Goal: Transaction & Acquisition: Subscribe to service/newsletter

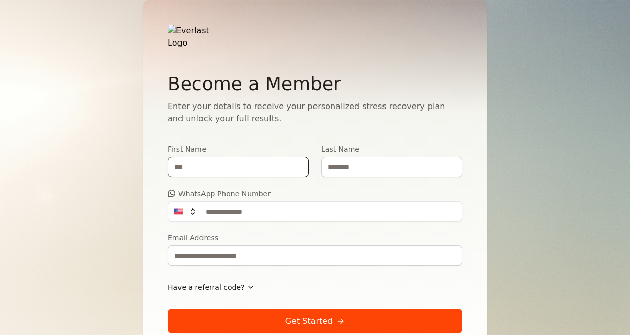
click at [212, 157] on input "First Name" at bounding box center [238, 167] width 141 height 20
type input "*****"
type input "*********"
type input "**********"
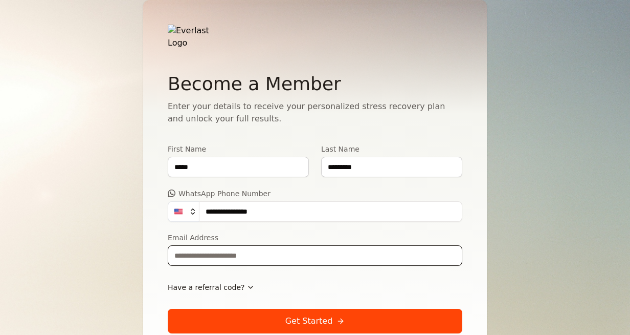
type input "**********"
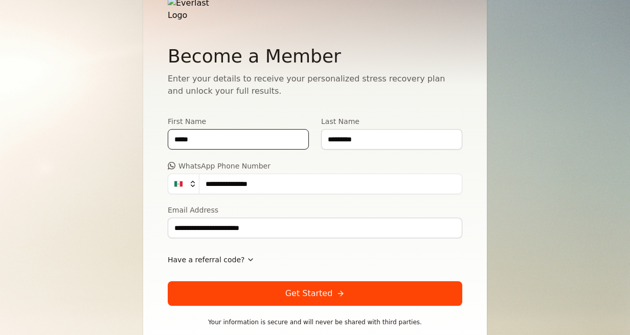
scroll to position [34, 0]
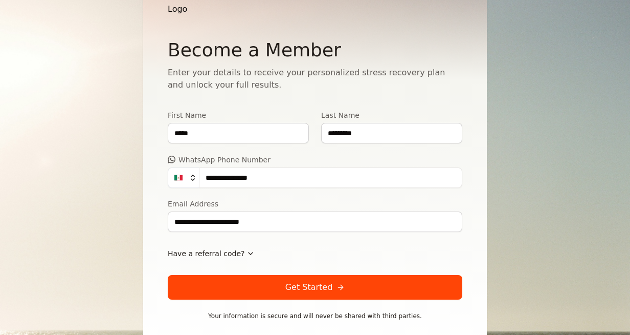
click at [247, 249] on icon "button" at bounding box center [251, 253] width 8 height 8
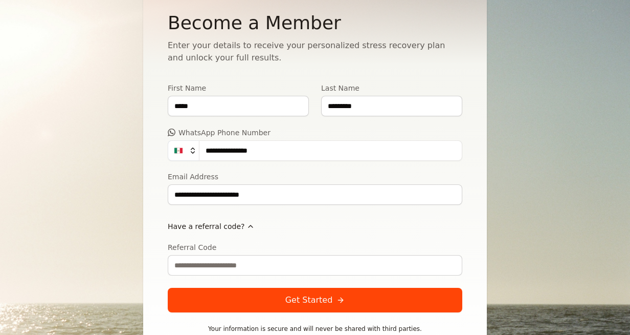
scroll to position [74, 0]
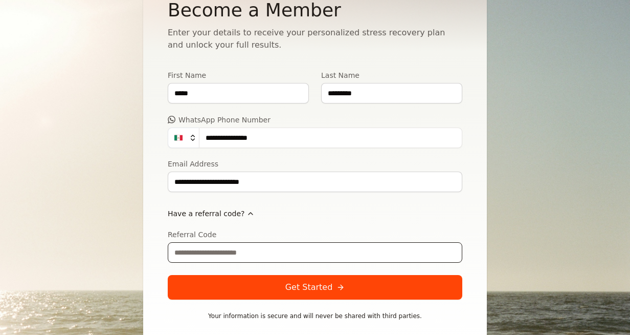
click at [246, 243] on input "Referral Code" at bounding box center [315, 252] width 295 height 20
type input "**********"
click at [314, 281] on div "Get Started" at bounding box center [315, 287] width 60 height 12
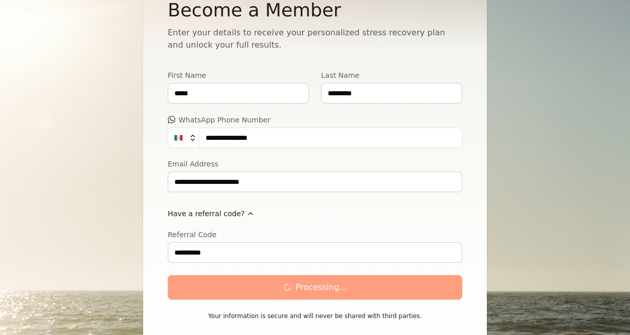
scroll to position [0, 0]
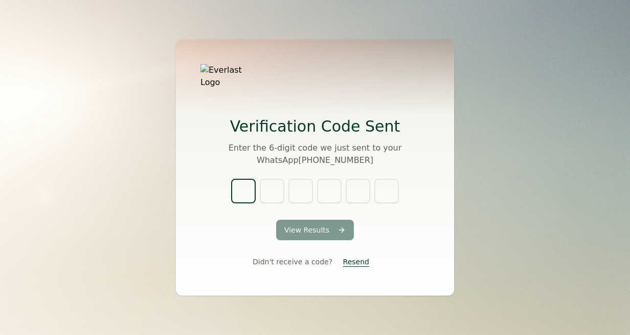
click at [253, 185] on input "text" at bounding box center [243, 191] width 25 height 25
type input "*"
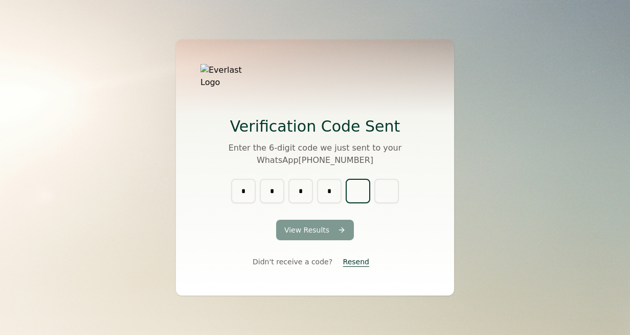
type input "*"
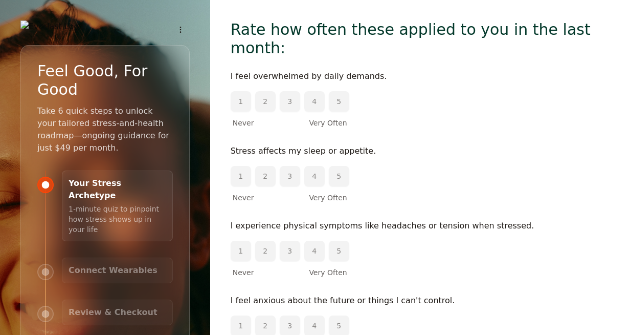
click at [267, 91] on button "2" at bounding box center [265, 101] width 20 height 20
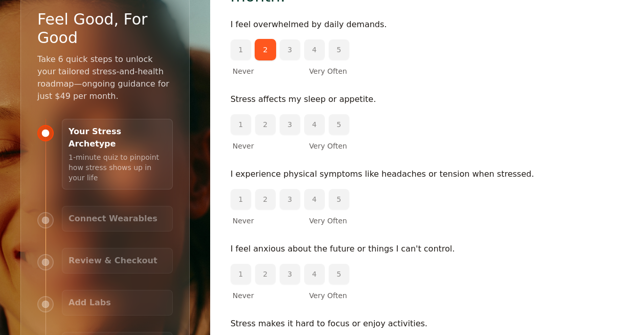
scroll to position [57, 0]
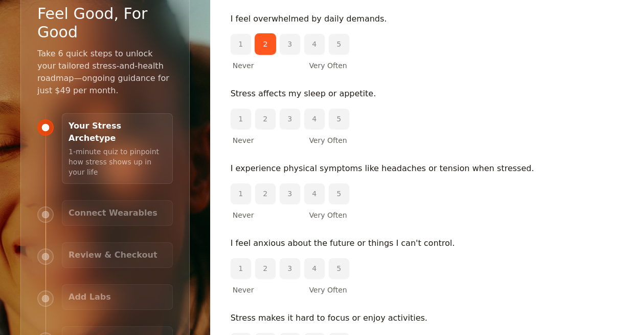
click at [268, 108] on button "2" at bounding box center [265, 118] width 20 height 20
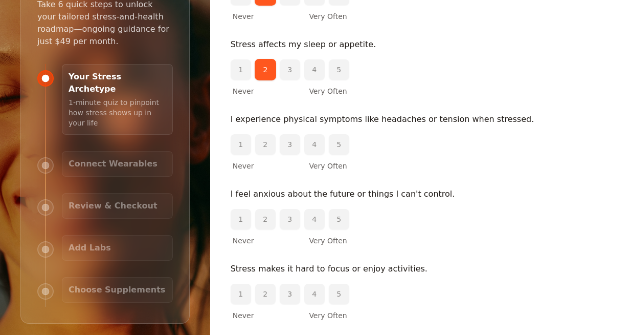
scroll to position [108, 0]
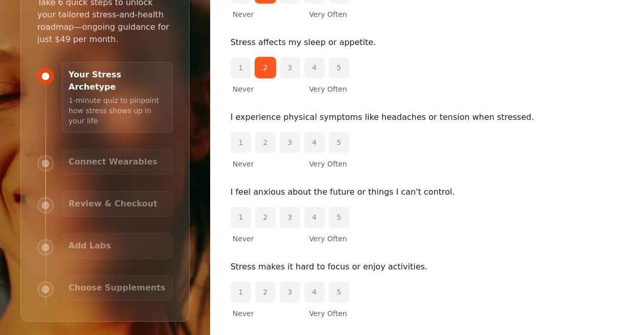
click at [245, 132] on button "1" at bounding box center [241, 142] width 20 height 20
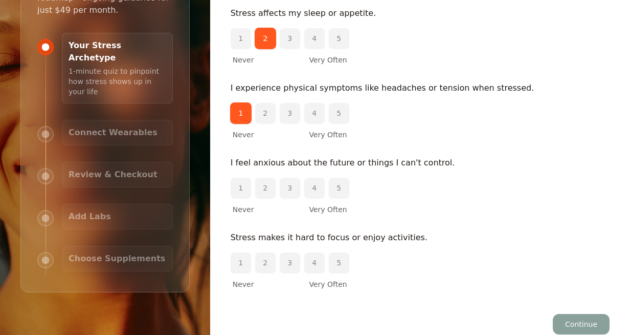
scroll to position [139, 0]
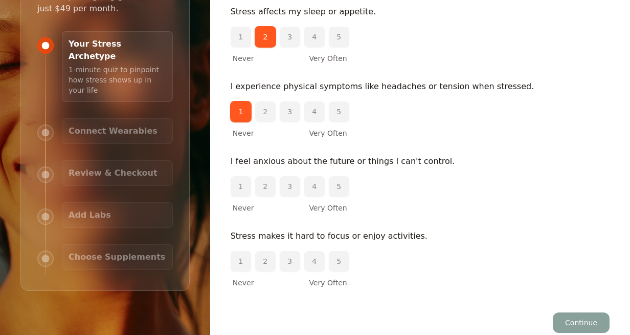
click at [261, 176] on button "2" at bounding box center [265, 186] width 20 height 20
click at [246, 251] on button "1" at bounding box center [241, 261] width 20 height 20
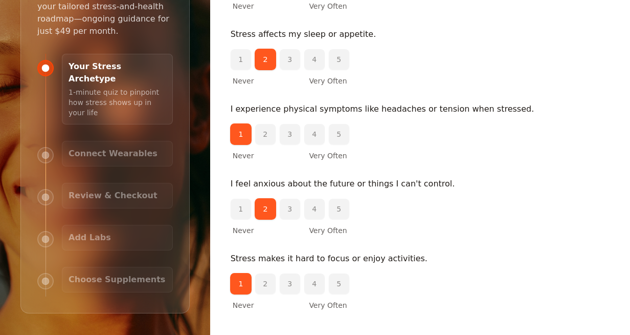
scroll to position [119, 0]
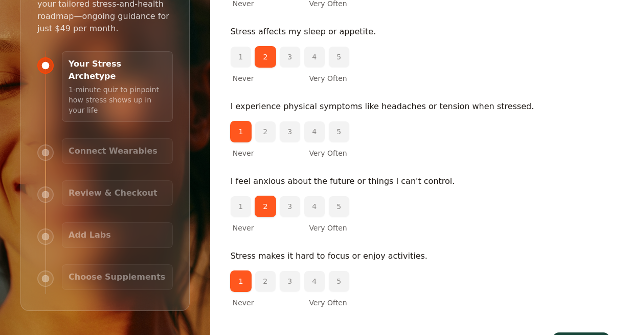
click at [268, 121] on button "2" at bounding box center [265, 131] width 20 height 20
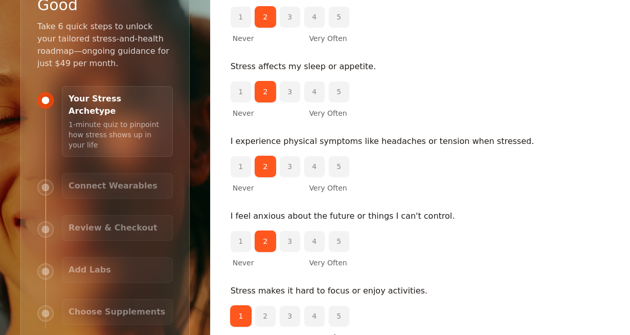
scroll to position [139, 0]
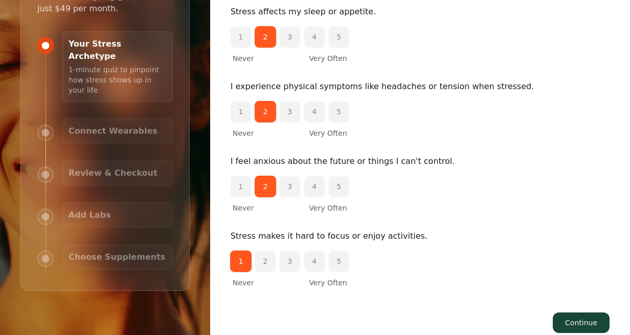
click at [287, 176] on button "3" at bounding box center [290, 186] width 20 height 20
click at [575, 312] on button "Continue" at bounding box center [581, 322] width 57 height 20
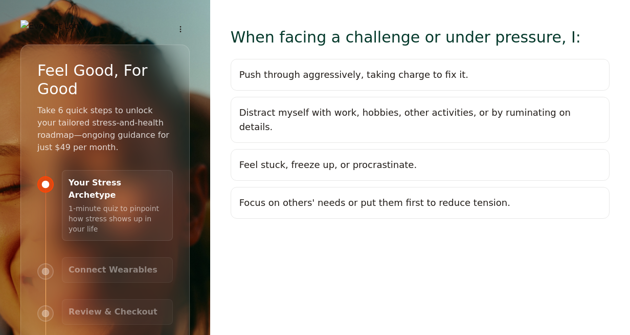
scroll to position [0, 0]
click at [330, 85] on button "Push through aggressively, taking charge to fix it." at bounding box center [420, 75] width 383 height 32
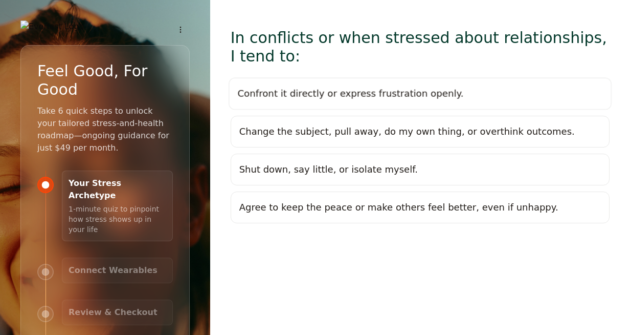
click at [362, 86] on div "Confront it directly or express frustration openly." at bounding box center [350, 93] width 226 height 14
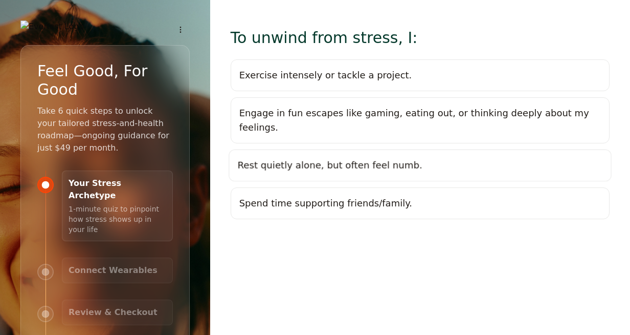
scroll to position [4, 0]
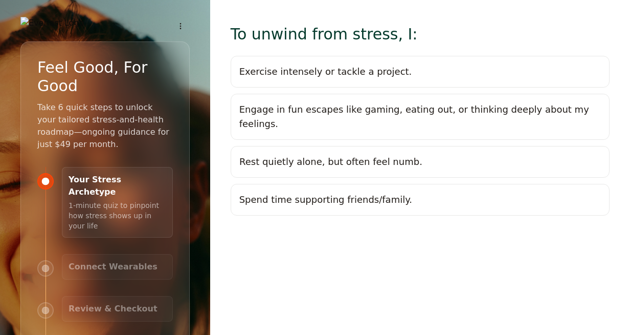
click at [331, 78] on div "Exercise intensely or tackle a project." at bounding box center [325, 71] width 173 height 14
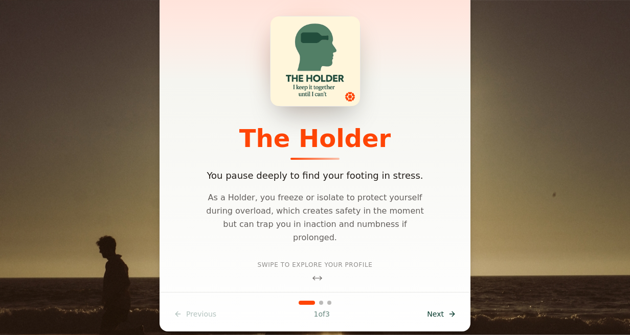
scroll to position [35, 0]
click at [436, 314] on span "Next" at bounding box center [435, 314] width 17 height 10
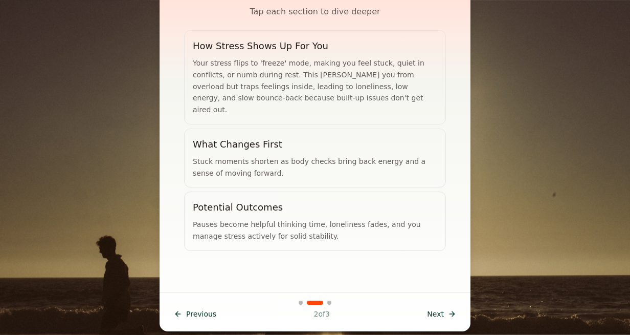
click at [437, 314] on span "Next" at bounding box center [435, 314] width 17 height 10
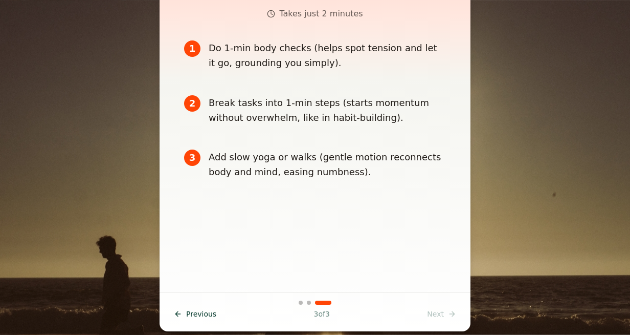
scroll to position [28, 0]
click at [442, 313] on div "Previous Prev 3 of 3 Next Next" at bounding box center [315, 313] width 295 height 18
click at [309, 303] on button at bounding box center [309, 302] width 4 height 4
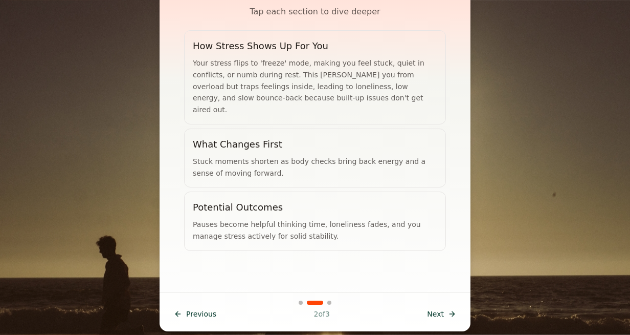
click at [329, 303] on button at bounding box center [329, 302] width 4 height 4
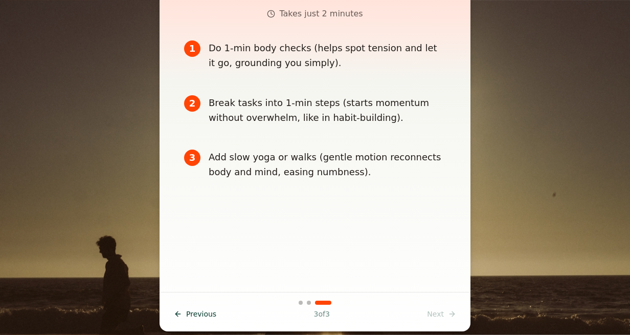
scroll to position [90, 0]
click at [532, 245] on div "Your Stress Archetype The Holder You pause deeply to find your footing in stres…" at bounding box center [315, 167] width 630 height 335
click at [192, 158] on div "3" at bounding box center [190, 157] width 17 height 17
click at [194, 49] on div "1" at bounding box center [190, 48] width 18 height 18
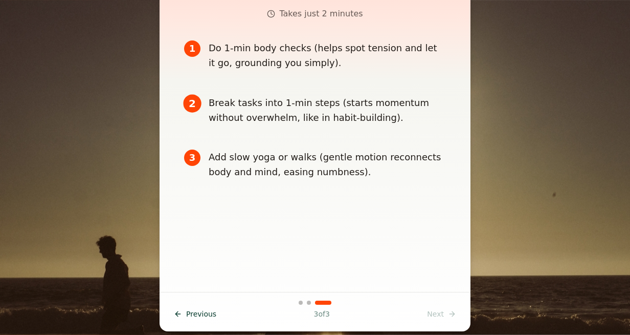
click at [191, 99] on div "2" at bounding box center [192, 103] width 18 height 18
click at [191, 159] on div "3" at bounding box center [192, 157] width 17 height 17
click at [432, 314] on div "Previous Prev 3 of 3 Next Next" at bounding box center [315, 313] width 295 height 18
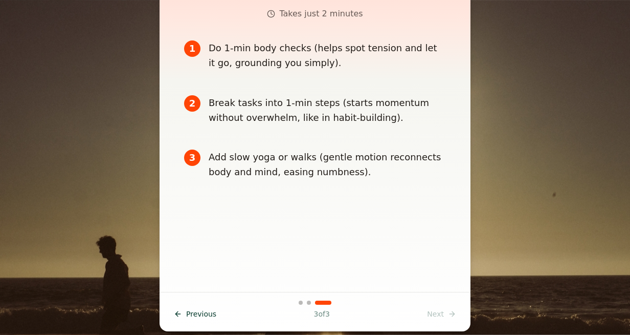
click at [276, 166] on div "Add slow yoga or walks (gentle motion reconnects body and mind, easing numbness…" at bounding box center [327, 164] width 237 height 30
click at [196, 103] on div "2" at bounding box center [192, 103] width 17 height 17
click at [190, 53] on div "1" at bounding box center [190, 48] width 18 height 18
click at [241, 47] on div "Do 1-min body checks (helps spot tension and let it go, grounding you simply)." at bounding box center [328, 55] width 238 height 30
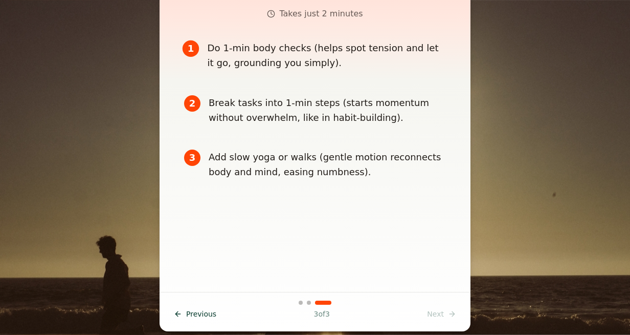
click at [238, 102] on div "Break tasks into 1-min steps (starts momentum without overwhelm, like in habit-…" at bounding box center [327, 110] width 237 height 30
click at [247, 163] on div "Add slow yoga or walks (gentle motion reconnects body and mind, easing numbness…" at bounding box center [327, 164] width 237 height 30
click at [263, 56] on div "Do 1-min body checks (helps spot tension and let it go, grounding you simply)." at bounding box center [328, 55] width 242 height 31
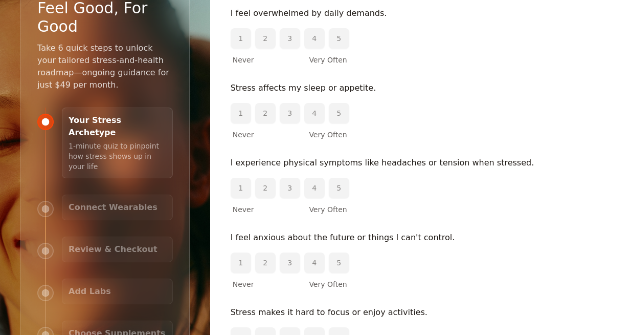
scroll to position [13, 0]
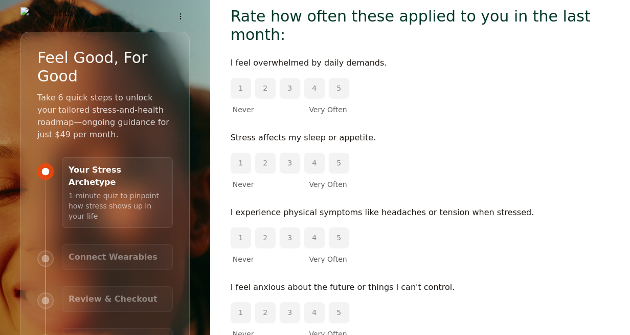
click at [105, 251] on h3 "Connect Wearables" at bounding box center [118, 257] width 98 height 12
click at [92, 188] on p "1-minute quiz to pinpoint how stress shows up in your life" at bounding box center [118, 204] width 98 height 33
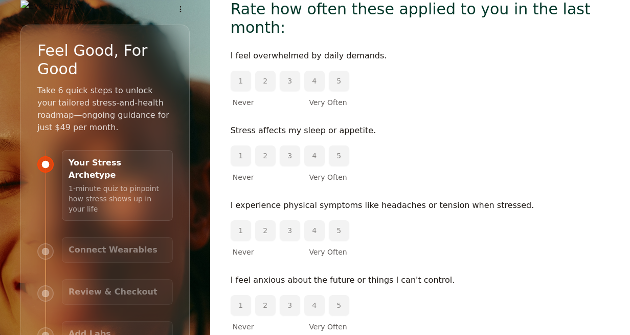
scroll to position [0, 0]
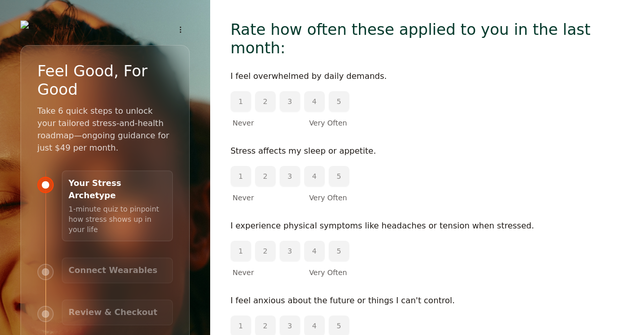
click at [265, 91] on button "2" at bounding box center [265, 101] width 20 height 20
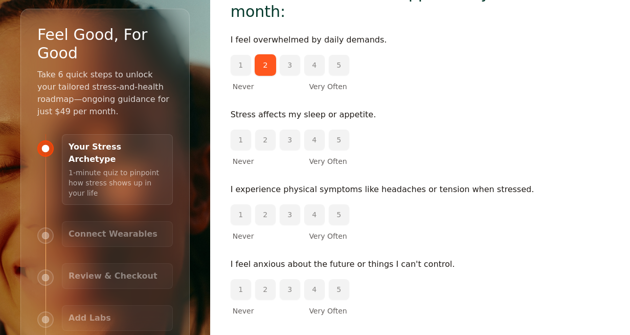
scroll to position [37, 0]
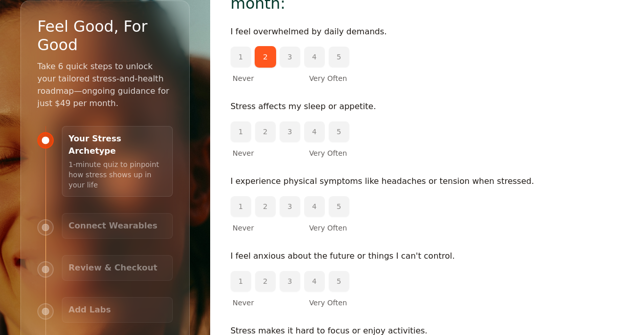
click at [267, 121] on button "2" at bounding box center [265, 131] width 20 height 20
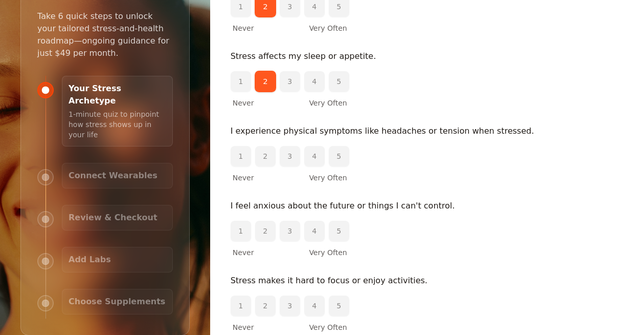
scroll to position [96, 0]
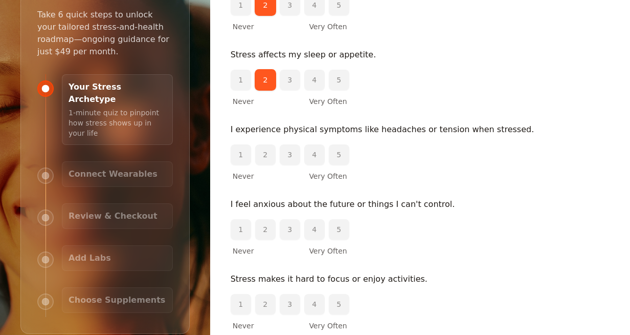
drag, startPoint x: 290, startPoint y: 141, endPoint x: 268, endPoint y: 140, distance: 22.0
click at [268, 144] on div "1 2 3 4 5" at bounding box center [290, 154] width 119 height 20
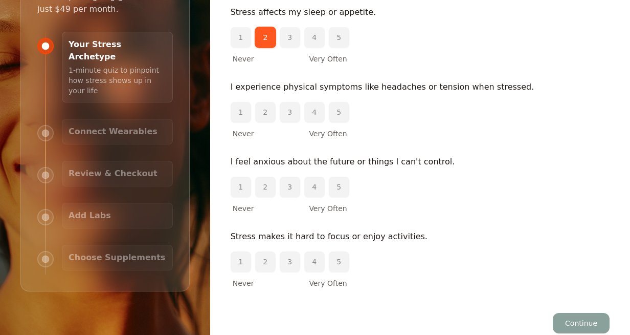
scroll to position [139, 0]
click at [261, 101] on button "2" at bounding box center [265, 111] width 20 height 20
click at [287, 176] on button "3" at bounding box center [290, 186] width 20 height 20
click at [241, 251] on button "1" at bounding box center [241, 261] width 20 height 20
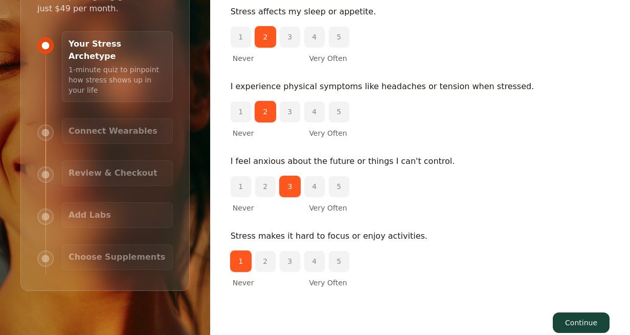
click at [595, 312] on button "Continue" at bounding box center [581, 322] width 57 height 20
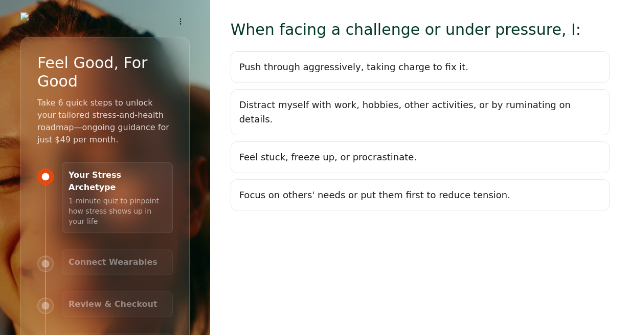
scroll to position [4, 0]
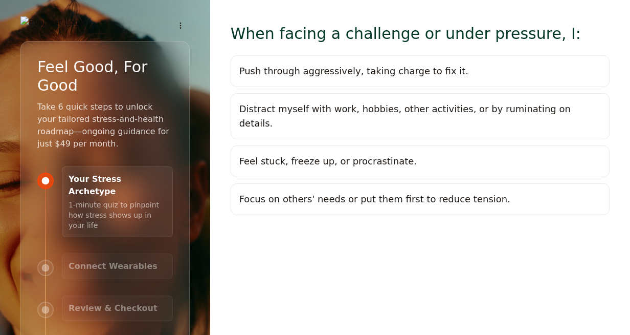
click at [358, 72] on div "Push through aggressively, taking charge to fix it." at bounding box center [353, 71] width 229 height 14
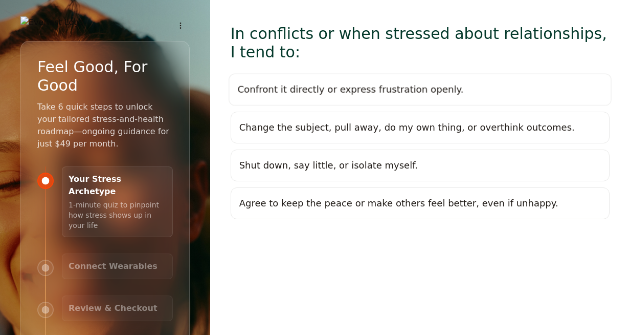
click at [296, 82] on div "Confront it directly or express frustration openly." at bounding box center [350, 89] width 226 height 14
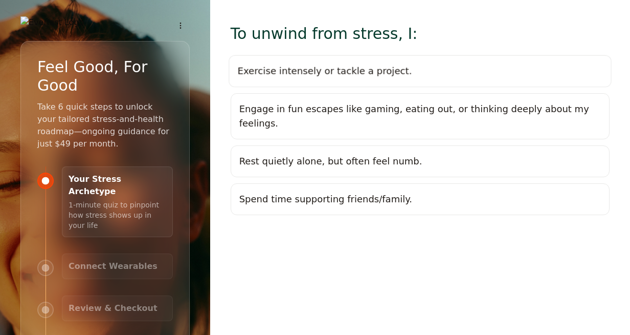
click at [279, 74] on div "Exercise intensely or tackle a project." at bounding box center [324, 71] width 174 height 14
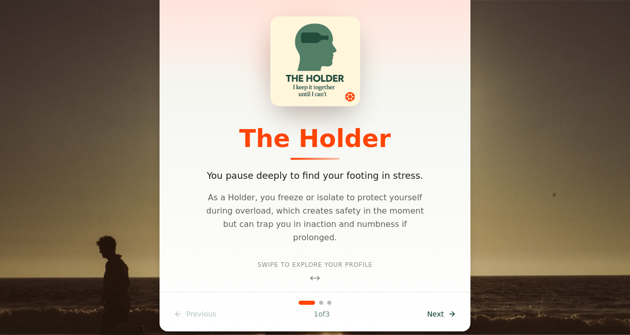
scroll to position [32, 0]
click at [433, 314] on span "Next" at bounding box center [435, 314] width 17 height 10
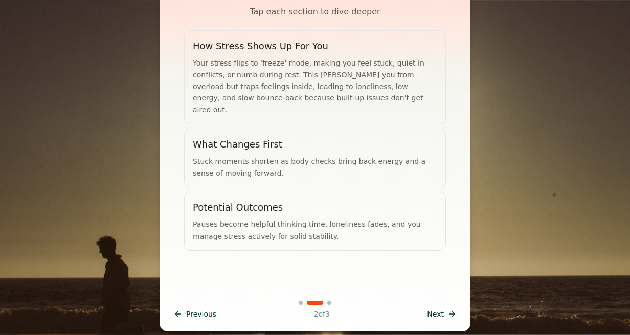
click at [263, 88] on div "Your stress flips to 'freeze' mode, making you feel stuck, quiet in conflicts, …" at bounding box center [315, 86] width 245 height 58
click at [252, 137] on h3 "What Changes First" at bounding box center [238, 144] width 90 height 14
click at [252, 87] on div "Your stress flips to 'freeze' mode, making you feel stuck, quiet in conflicts, …" at bounding box center [315, 86] width 245 height 58
click at [251, 156] on div "Stuck moments shorten as body checks bring back energy and a sense of moving fo…" at bounding box center [315, 168] width 245 height 24
click at [249, 218] on div "Pauses become helpful thinking time, loneliness fades, and you manage stress ac…" at bounding box center [315, 230] width 245 height 24
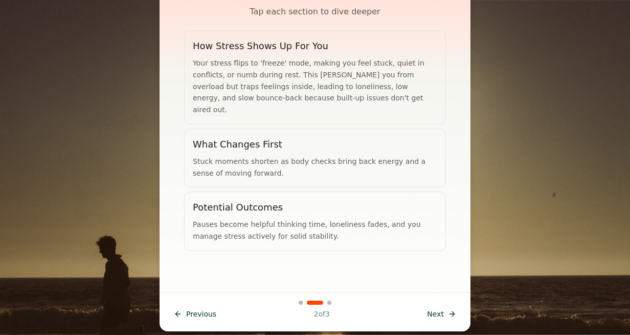
click at [251, 223] on div "Pauses become helpful thinking time, loneliness fades, and you manage stress ac…" at bounding box center [315, 230] width 245 height 24
click at [249, 218] on div "Pauses become helpful thinking time, loneliness fades, and you manage stress ac…" at bounding box center [315, 230] width 245 height 24
click at [269, 258] on div "Your Stress Profile Tap each section to dive deeper How Stress Shows Up For You…" at bounding box center [315, 132] width 287 height 319
click at [248, 200] on h3 "Potential Outcomes" at bounding box center [238, 207] width 90 height 14
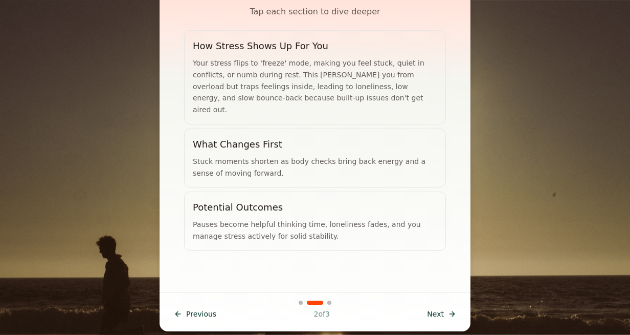
click at [242, 156] on div "Stuck moments shorten as body checks bring back energy and a sense of moving fo…" at bounding box center [315, 168] width 245 height 24
click at [247, 92] on div "Your stress flips to 'freeze' mode, making you feel stuck, quiet in conflicts, …" at bounding box center [315, 86] width 245 height 58
click at [436, 313] on span "Next" at bounding box center [435, 314] width 17 height 10
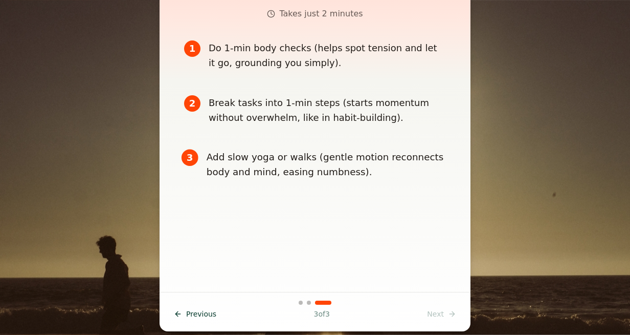
click at [268, 161] on div "Add slow yoga or walks (gentle motion reconnects body and mind, easing numbness…" at bounding box center [328, 164] width 242 height 31
click at [243, 115] on div "Break tasks into 1-min steps (starts momentum without overwhelm, like in habit-…" at bounding box center [327, 110] width 237 height 30
click at [228, 63] on div "Do 1-min body checks (helps spot tension and let it go, grounding you simply)." at bounding box center [328, 55] width 238 height 30
click at [275, 10] on icon at bounding box center [271, 14] width 8 height 8
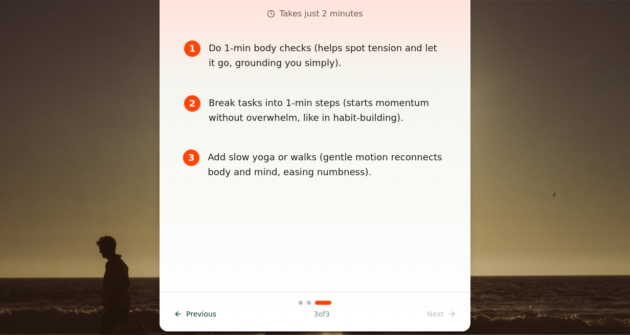
click at [199, 314] on span "Previous" at bounding box center [201, 314] width 30 height 10
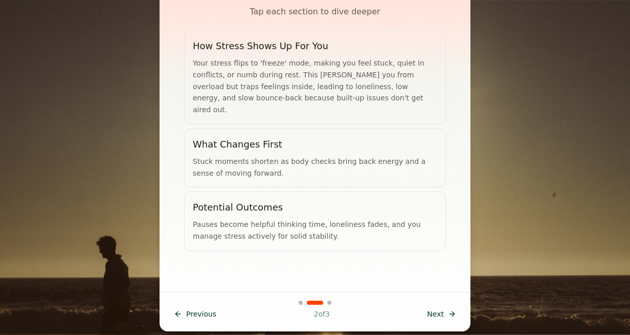
click at [199, 314] on span "Previous" at bounding box center [201, 314] width 30 height 10
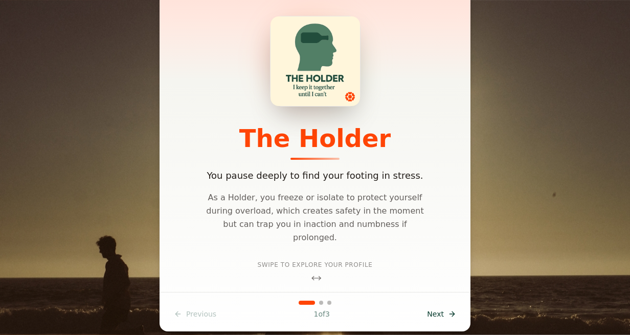
click at [438, 315] on span "Next" at bounding box center [435, 314] width 17 height 10
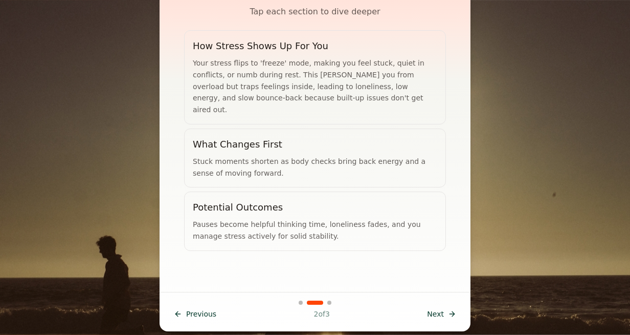
click at [438, 315] on span "Next" at bounding box center [435, 314] width 17 height 10
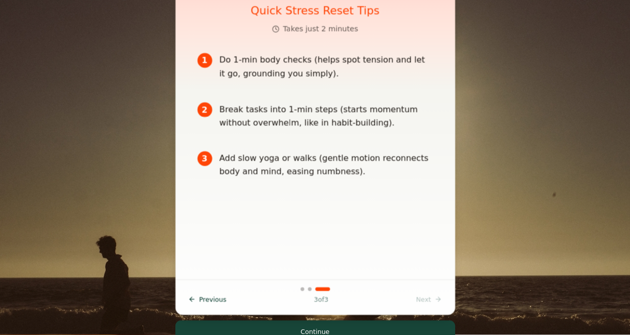
scroll to position [0, 0]
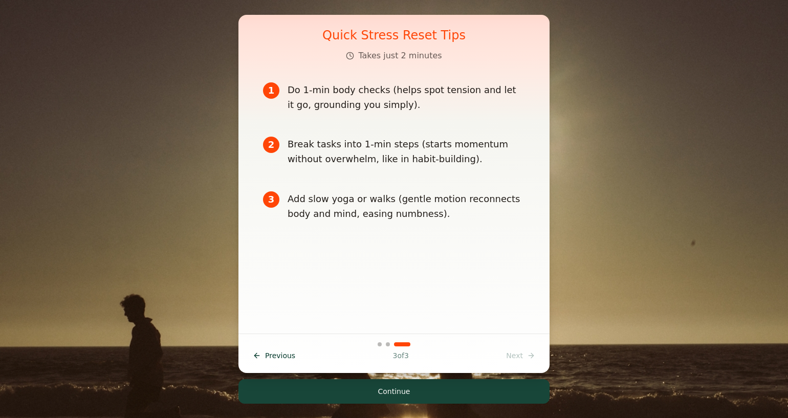
click at [402, 334] on button "Continue" at bounding box center [393, 391] width 311 height 25
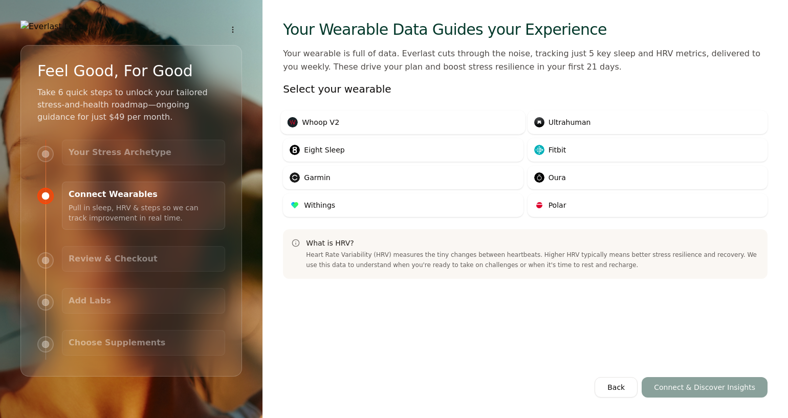
click at [324, 120] on span "Whoop V2" at bounding box center [320, 122] width 37 height 10
click at [630, 334] on button "Connect & Discover Insights" at bounding box center [705, 387] width 126 height 20
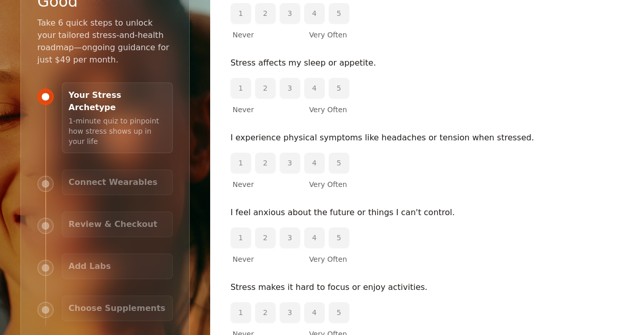
scroll to position [139, 0]
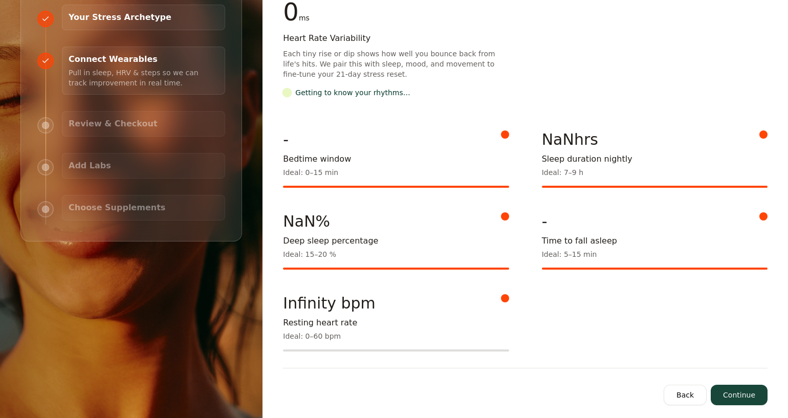
scroll to position [142, 0]
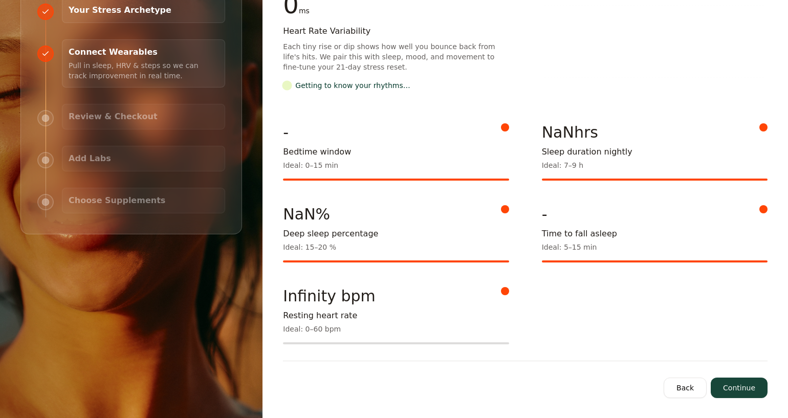
click at [765, 210] on div at bounding box center [763, 209] width 8 height 8
click at [598, 222] on div "-" at bounding box center [644, 214] width 205 height 18
click at [573, 252] on div "Ideal: 5–15 min" at bounding box center [644, 247] width 205 height 10
click at [570, 160] on div "Ideal: 7–9 h" at bounding box center [644, 165] width 205 height 10
click at [568, 131] on div "NaNhrs" at bounding box center [644, 132] width 205 height 18
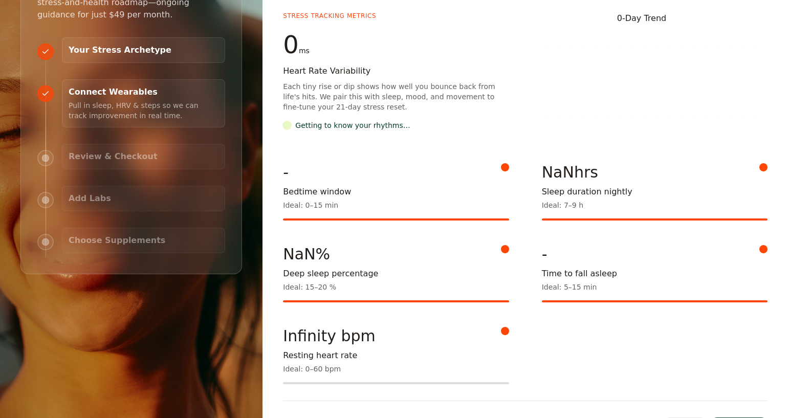
scroll to position [76, 0]
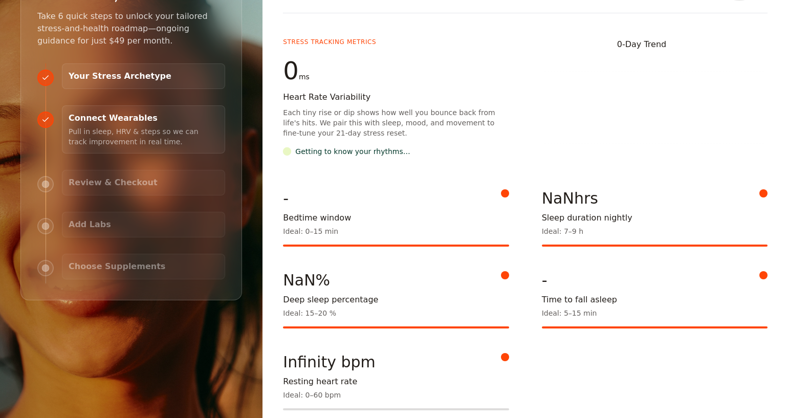
click at [345, 146] on div "Getting to know your rhythms…" at bounding box center [352, 151] width 115 height 10
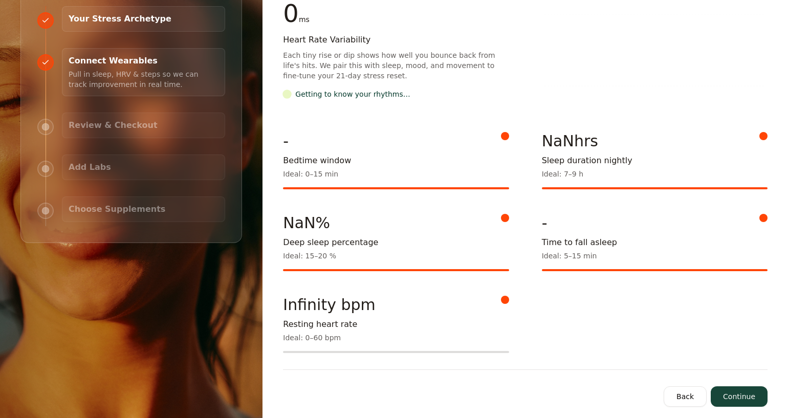
scroll to position [135, 0]
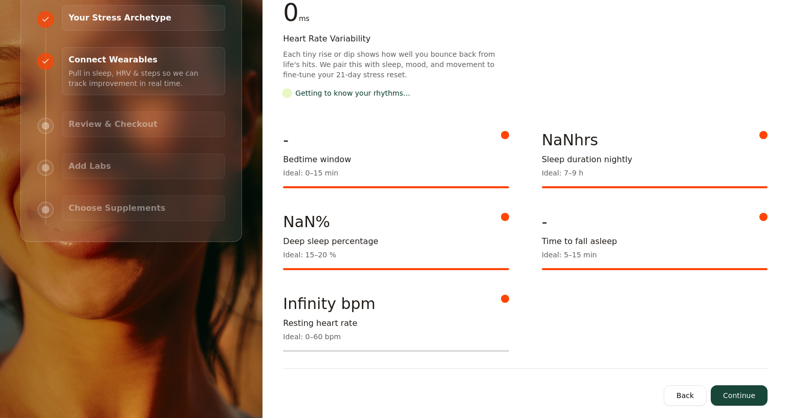
click at [735, 398] on button "Continue" at bounding box center [739, 395] width 57 height 20
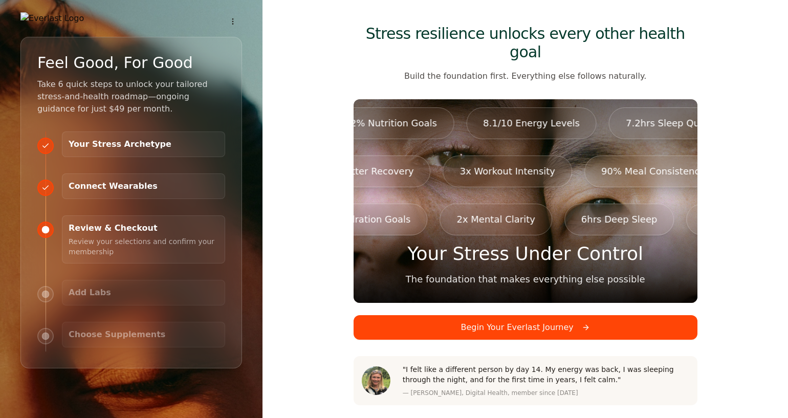
scroll to position [2, 0]
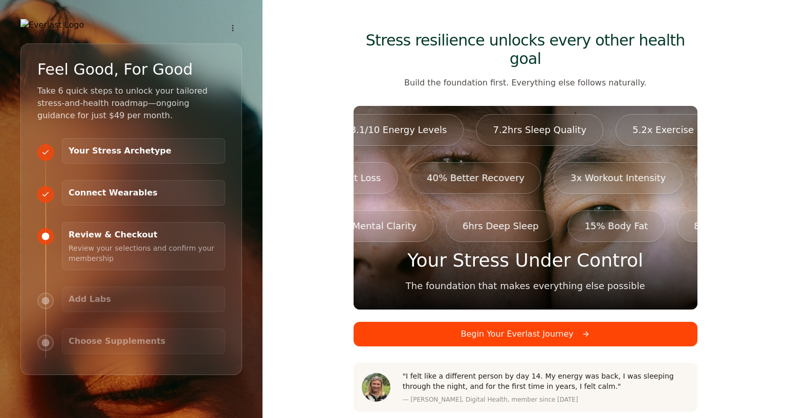
click at [101, 194] on h3 "Connect Wearables" at bounding box center [144, 193] width 150 height 12
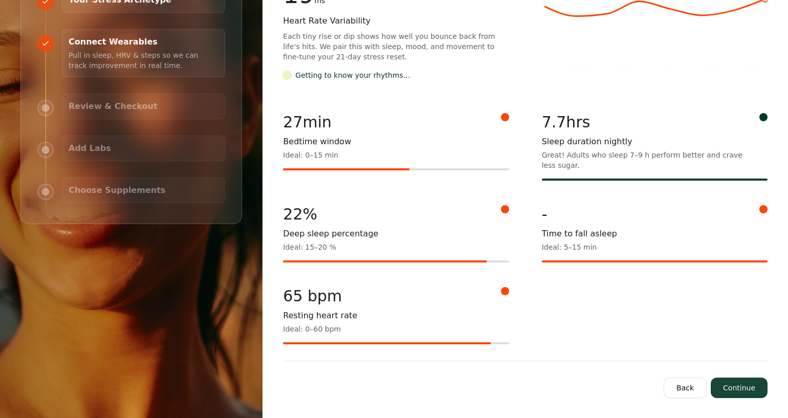
scroll to position [145, 0]
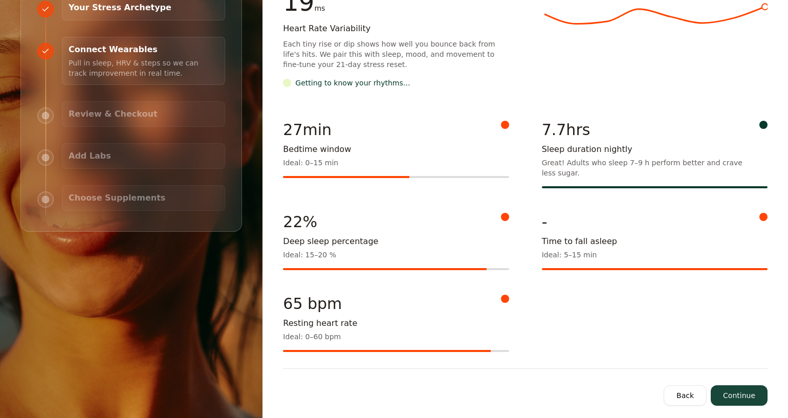
click at [549, 226] on div "-" at bounding box center [644, 222] width 205 height 18
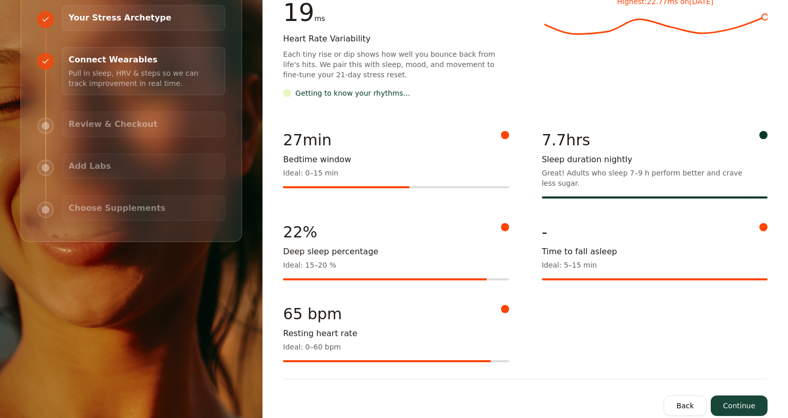
scroll to position [152, 0]
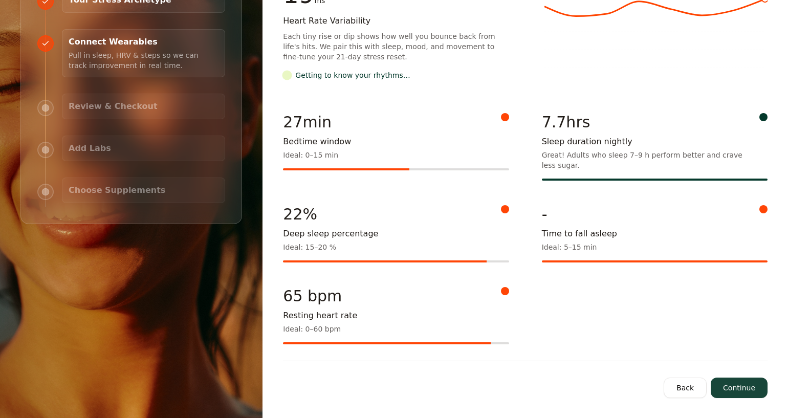
click at [744, 381] on button "Continue" at bounding box center [739, 388] width 57 height 20
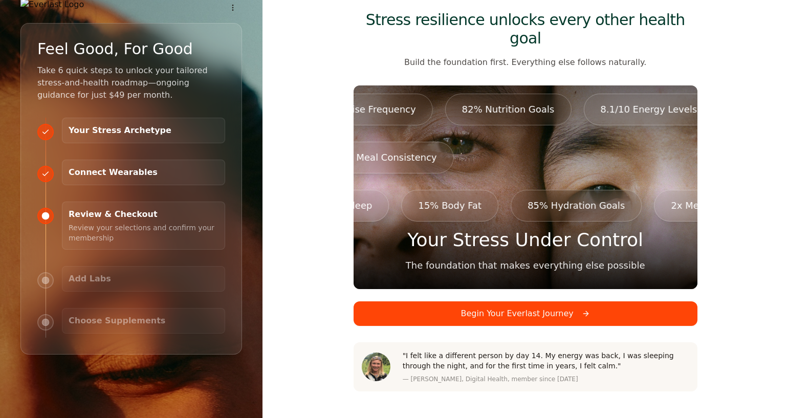
scroll to position [0, 0]
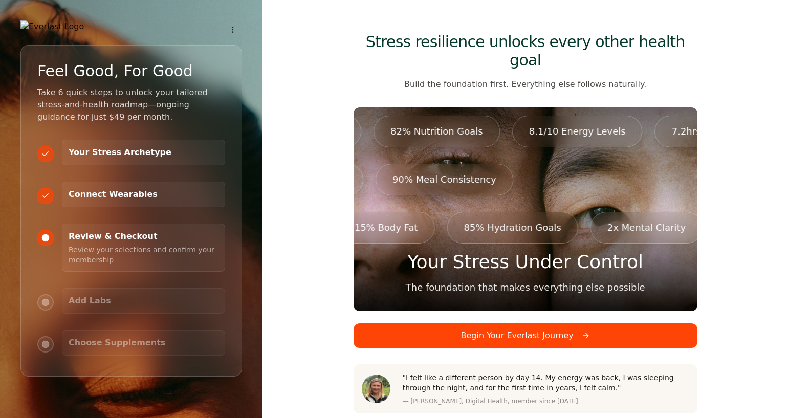
click at [513, 323] on button "Begin Your Everlast Journey" at bounding box center [526, 335] width 344 height 25
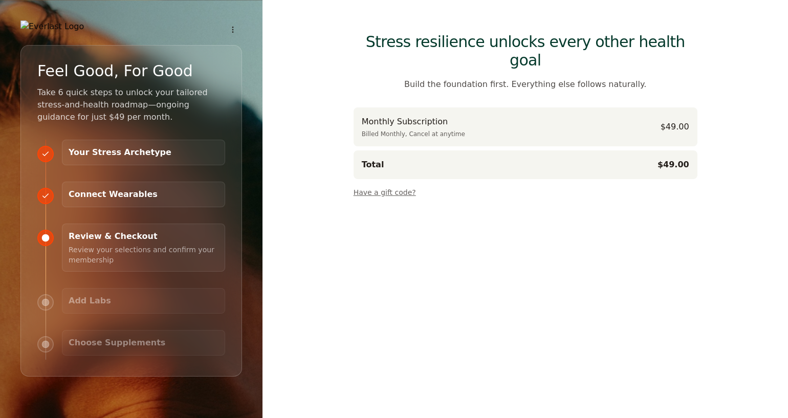
click at [371, 183] on button "Have a gift code?" at bounding box center [385, 190] width 62 height 14
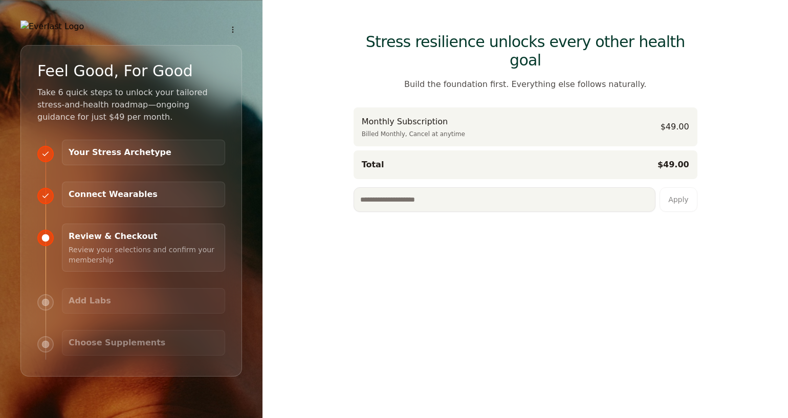
click at [390, 187] on input at bounding box center [505, 199] width 302 height 25
type input "**********"
click at [681, 187] on button "Apply" at bounding box center [678, 199] width 38 height 25
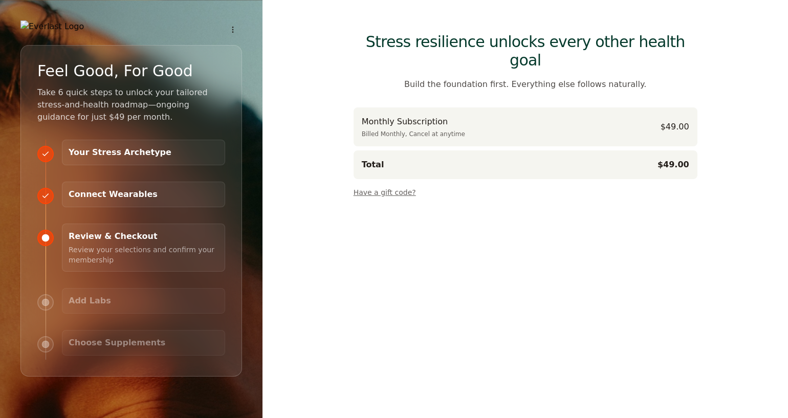
click at [393, 183] on button "Have a gift code?" at bounding box center [385, 190] width 62 height 14
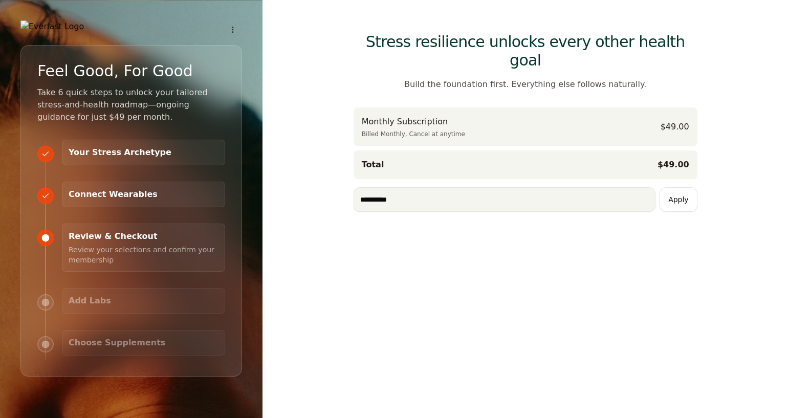
click at [498, 187] on input "**********" at bounding box center [505, 199] width 302 height 25
click at [681, 187] on button "Apply" at bounding box center [678, 199] width 38 height 25
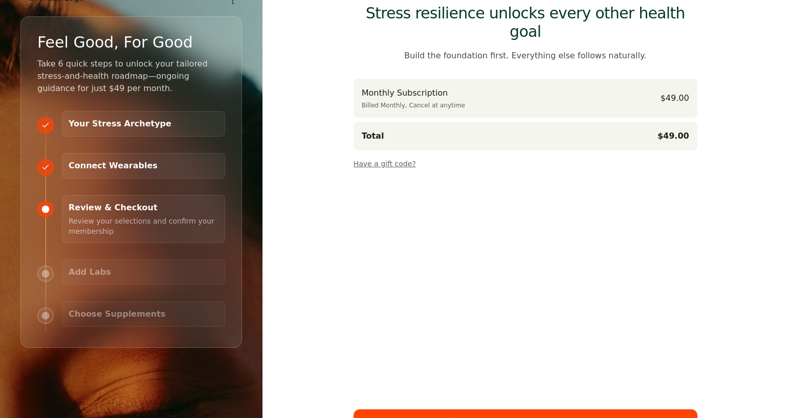
scroll to position [27, 0]
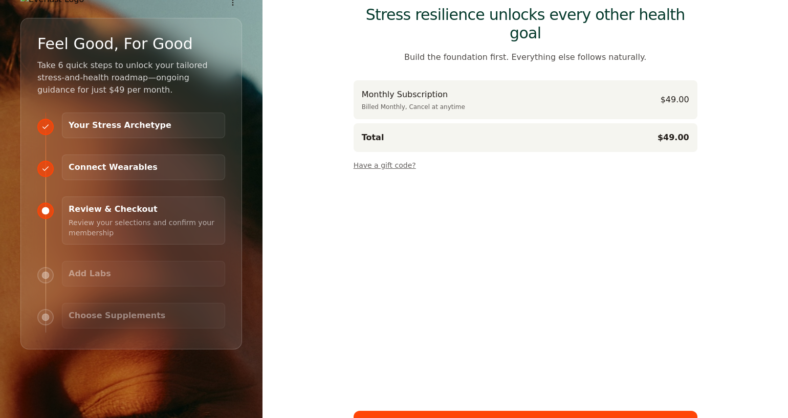
click at [119, 181] on p "Pull in sleep, HRV & steps so we can track improvement in real time." at bounding box center [144, 184] width 150 height 23
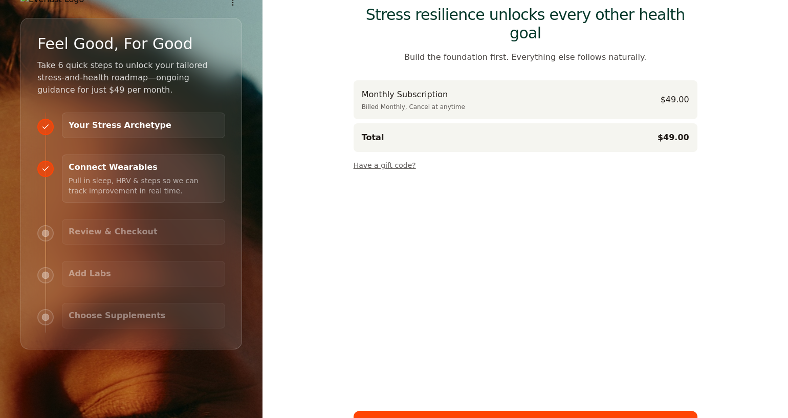
scroll to position [0, 0]
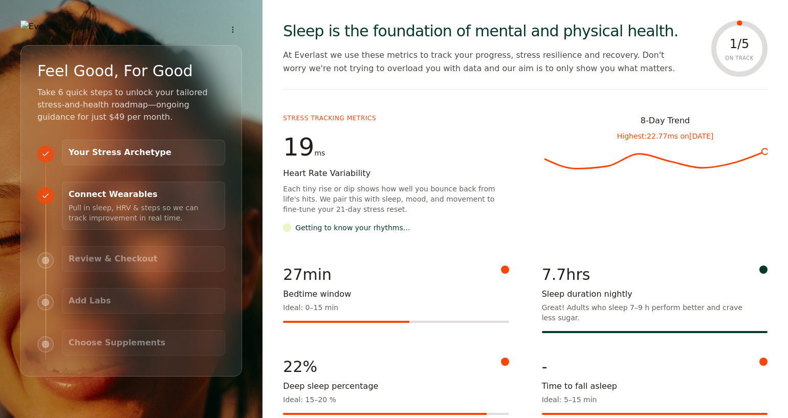
click at [104, 262] on h3 "Review & Checkout" at bounding box center [144, 259] width 150 height 12
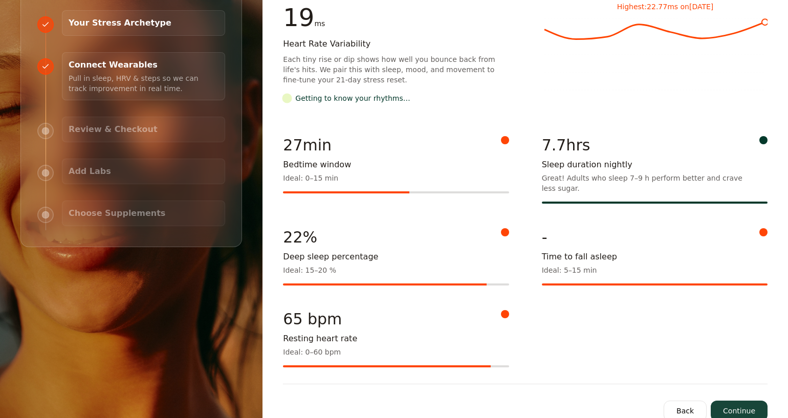
scroll to position [152, 0]
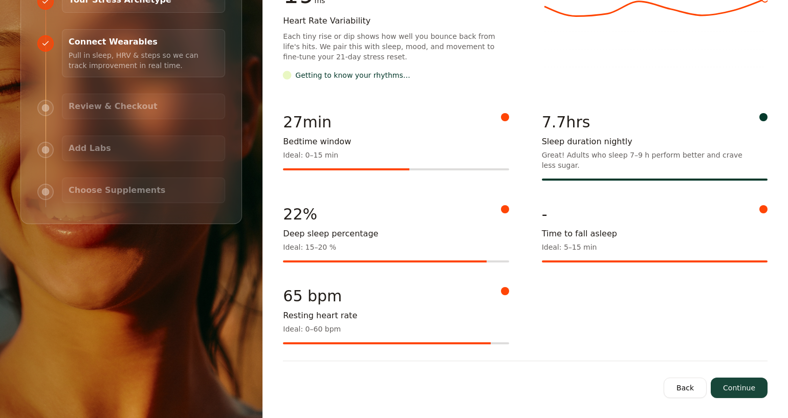
click at [732, 390] on button "Continue" at bounding box center [739, 388] width 57 height 20
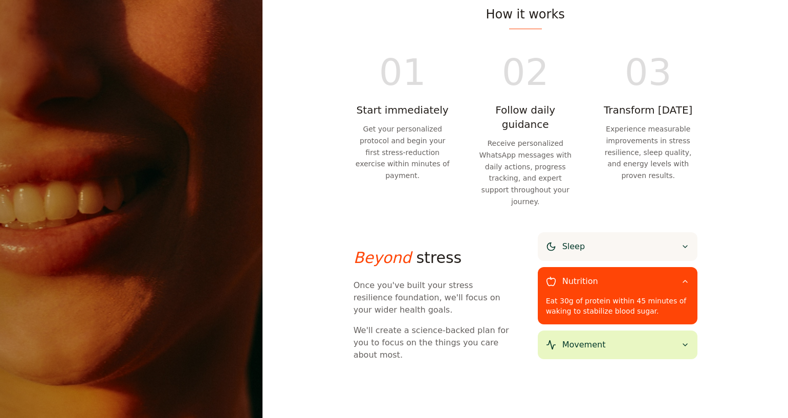
scroll to position [433, 0]
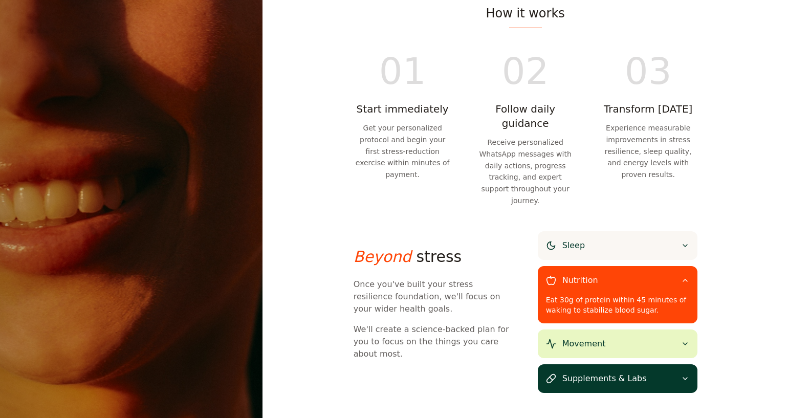
click at [615, 231] on div "Sleep" at bounding box center [618, 245] width 160 height 29
click at [686, 245] on icon at bounding box center [685, 246] width 4 height 2
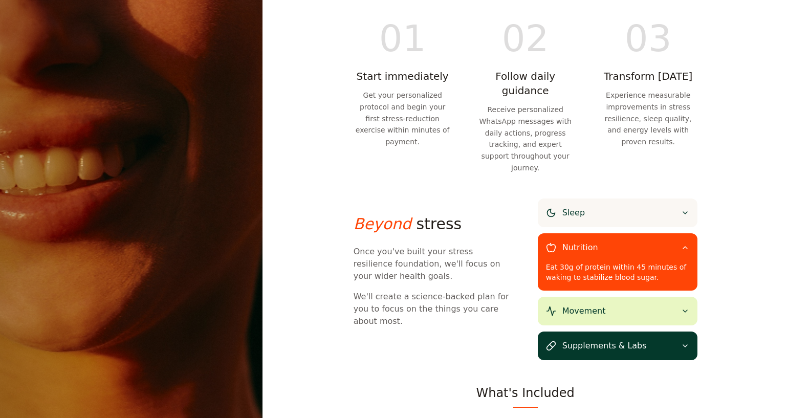
scroll to position [483, 0]
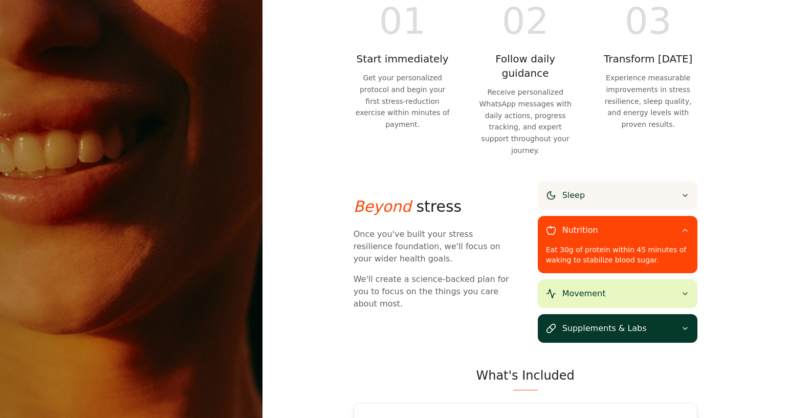
click at [689, 216] on div "Nutrition" at bounding box center [618, 230] width 160 height 29
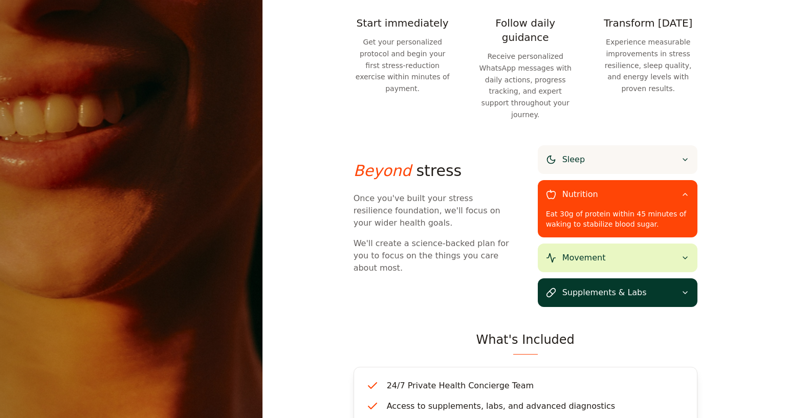
scroll to position [521, 0]
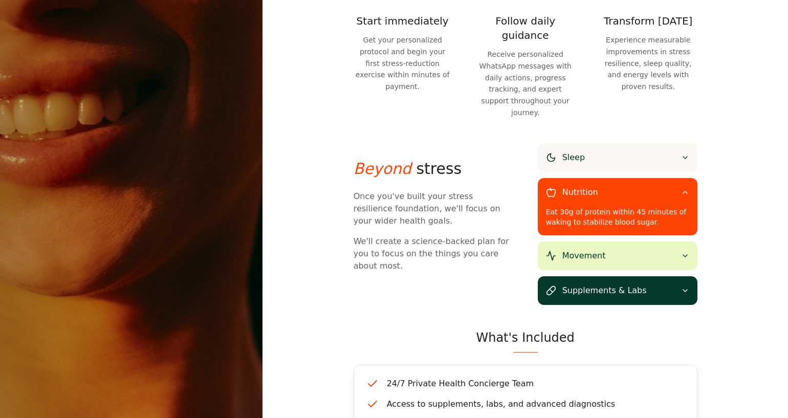
click at [666, 178] on div "Nutrition" at bounding box center [618, 192] width 160 height 29
click at [686, 228] on div "Sleep Nutrition Eat 30g of protein within 45 minutes of waking to stabilize blo…" at bounding box center [618, 224] width 160 height 162
click at [686, 290] on icon at bounding box center [685, 291] width 4 height 2
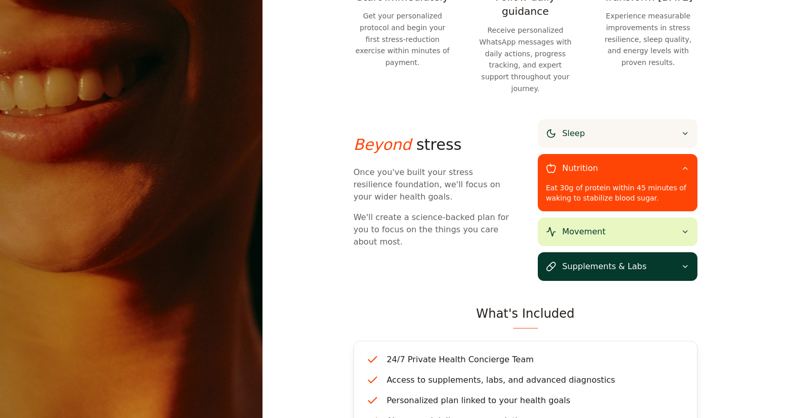
scroll to position [542, 0]
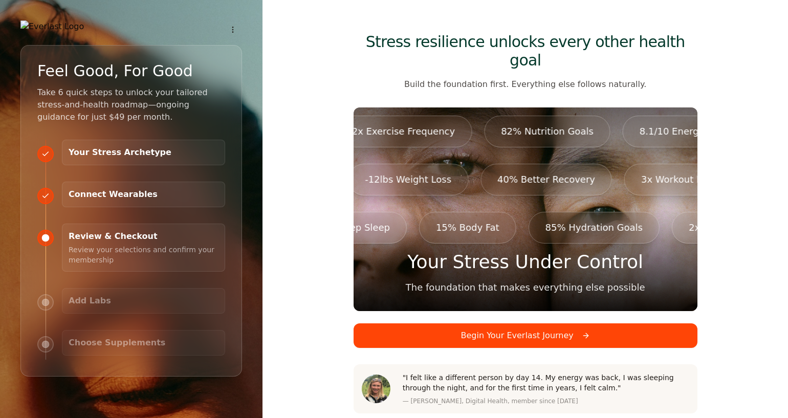
click at [526, 323] on button "Begin Your Everlast Journey" at bounding box center [526, 335] width 344 height 25
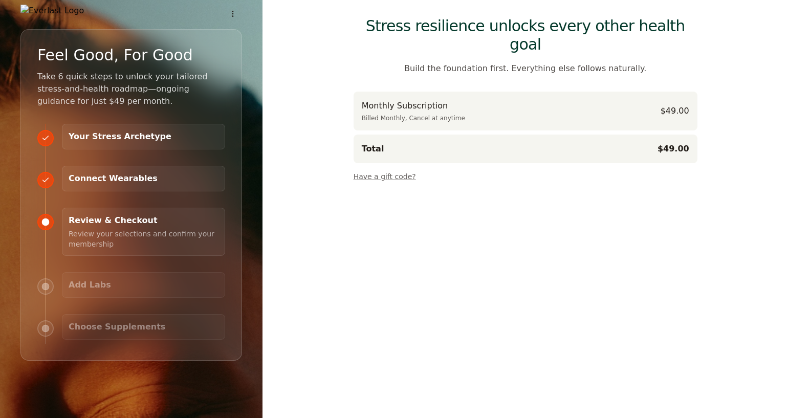
scroll to position [21, 0]
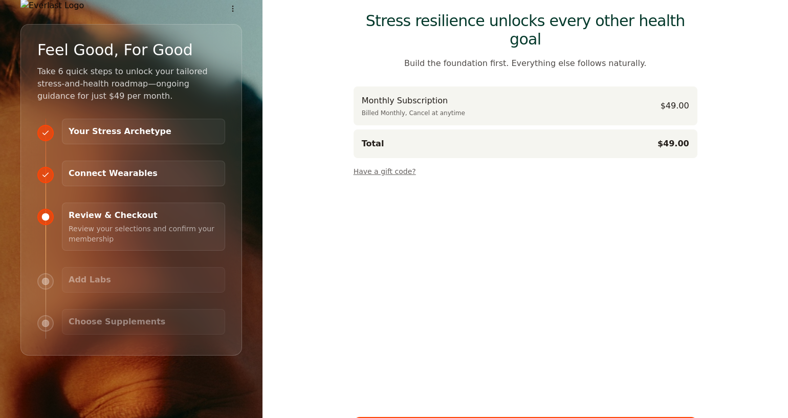
click at [390, 162] on button "Have a gift code?" at bounding box center [385, 169] width 62 height 14
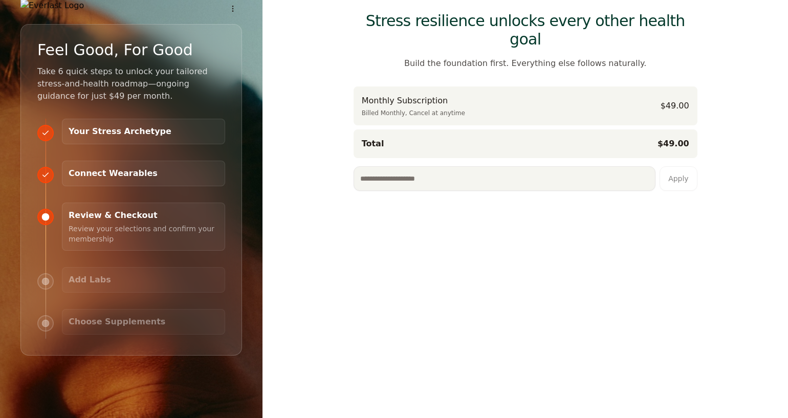
click at [423, 166] on input at bounding box center [505, 178] width 302 height 25
type input "**********"
click at [687, 166] on button "Apply" at bounding box center [678, 178] width 38 height 25
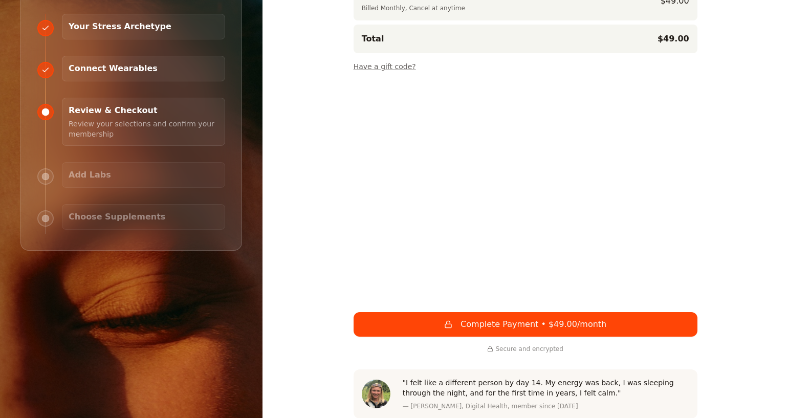
scroll to position [0, 0]
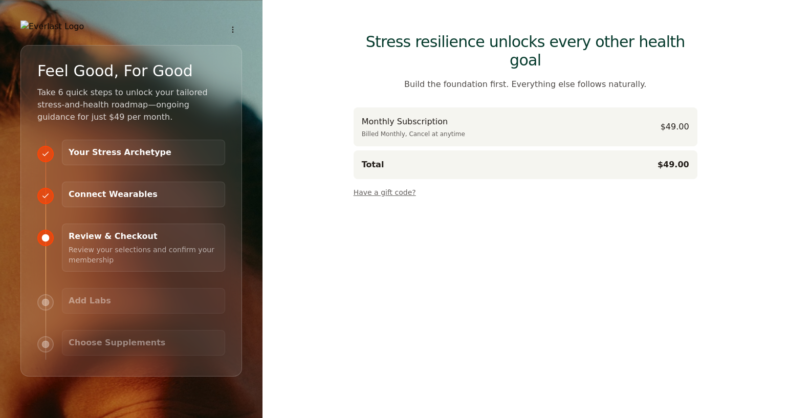
click at [390, 183] on button "Have a gift code?" at bounding box center [385, 190] width 62 height 14
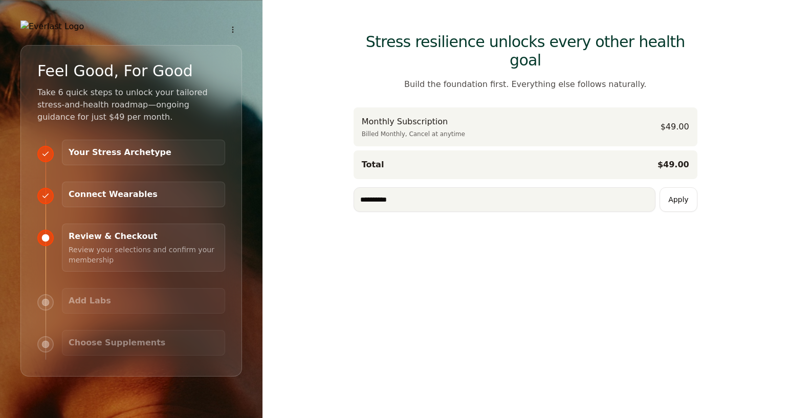
click at [682, 187] on button "Apply" at bounding box center [678, 199] width 38 height 25
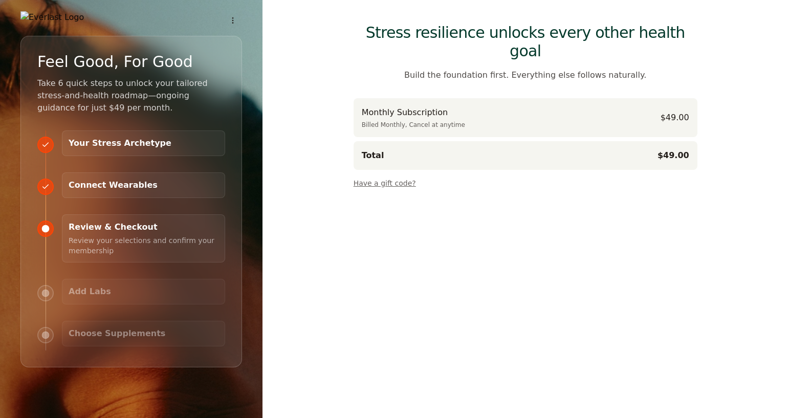
scroll to position [4, 0]
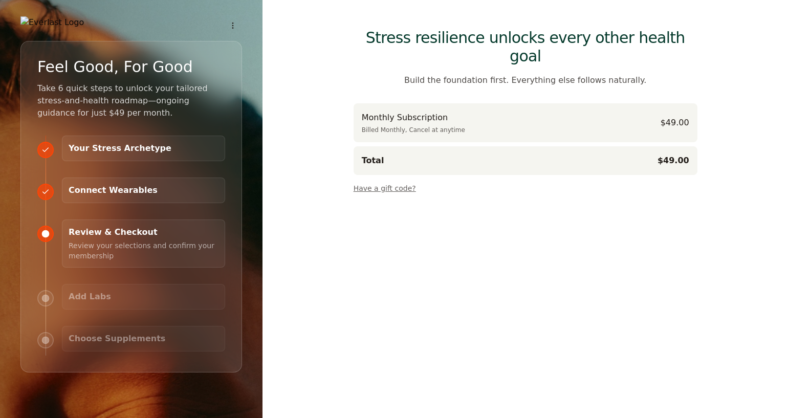
click at [371, 179] on button "Have a gift code?" at bounding box center [385, 186] width 62 height 14
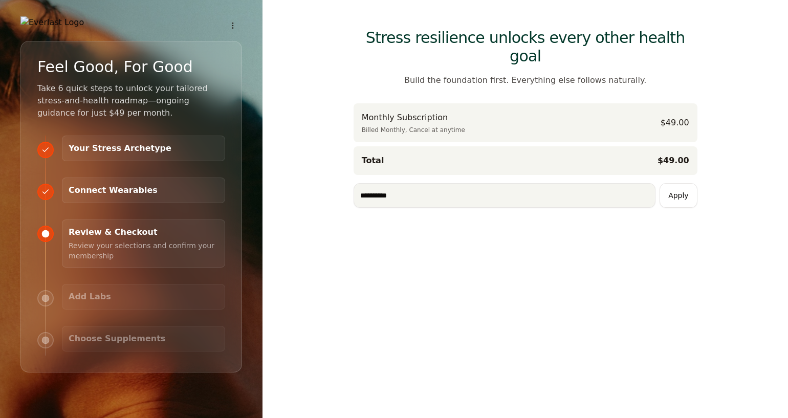
drag, startPoint x: 404, startPoint y: 180, endPoint x: 325, endPoint y: 179, distance: 79.3
type input "**********"
click at [679, 183] on button "Apply" at bounding box center [678, 195] width 38 height 25
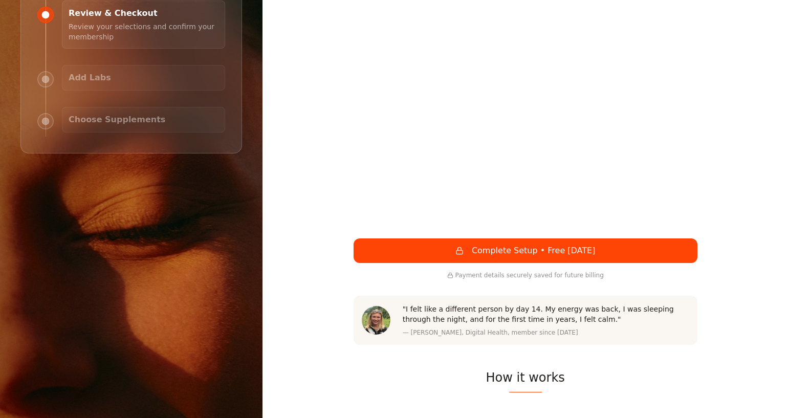
scroll to position [280, 0]
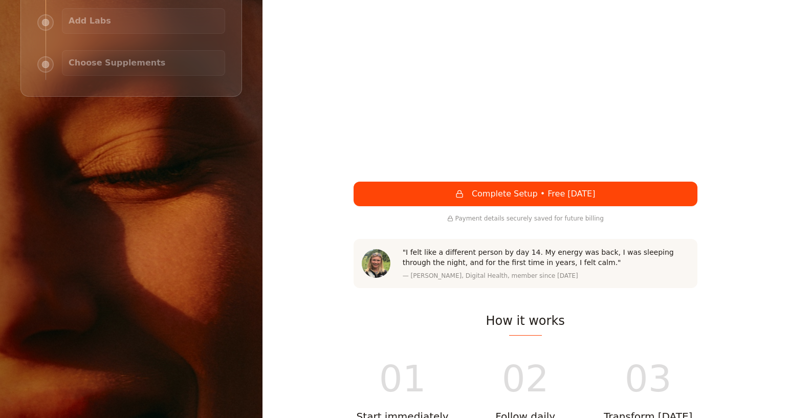
click at [523, 182] on button "Complete Setup • Free Today" at bounding box center [526, 194] width 344 height 25
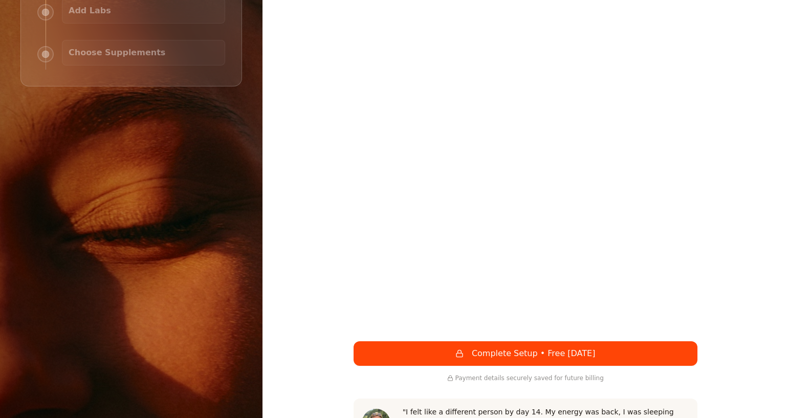
scroll to position [291, 0]
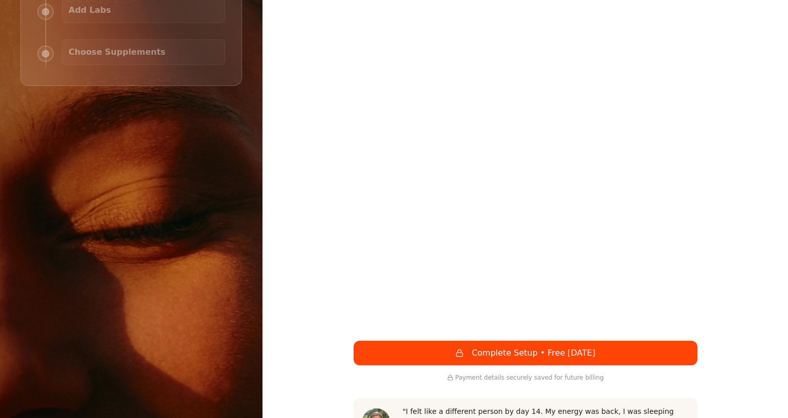
click at [709, 210] on div "Stress resilience unlocks every other health goal Build the foundation first. E…" at bounding box center [524, 376] width 525 height 1334
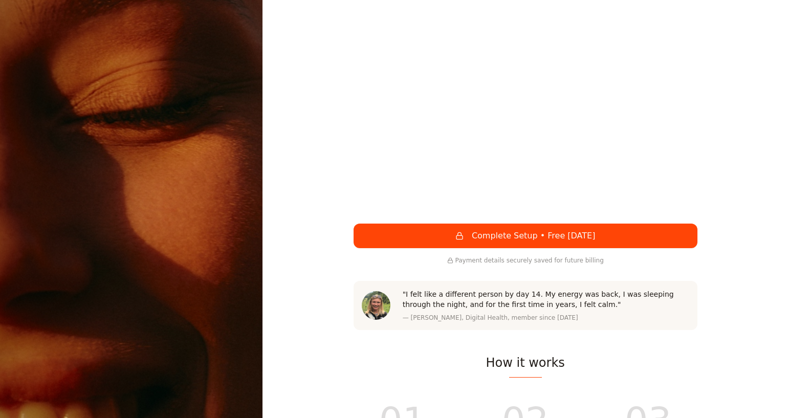
scroll to position [409, 0]
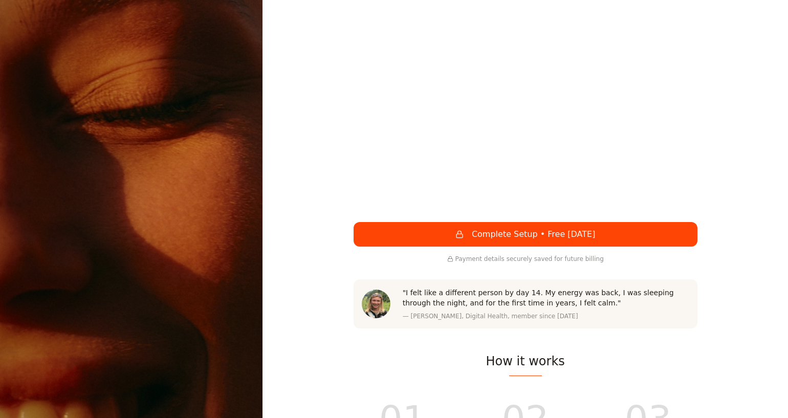
click at [528, 222] on button "Complete Setup • Free Today" at bounding box center [526, 234] width 344 height 25
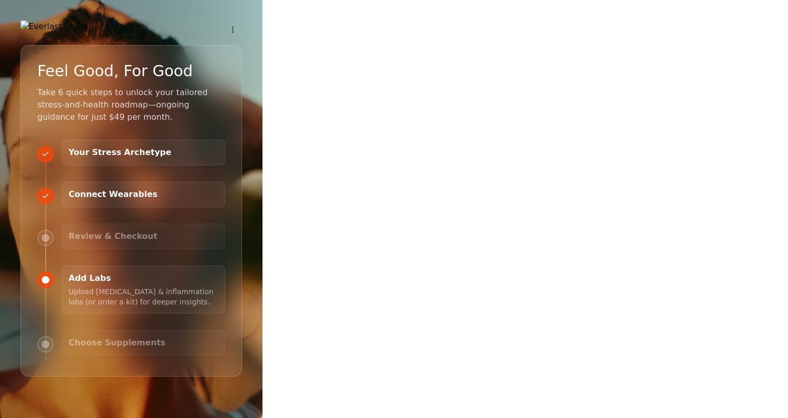
scroll to position [0, 0]
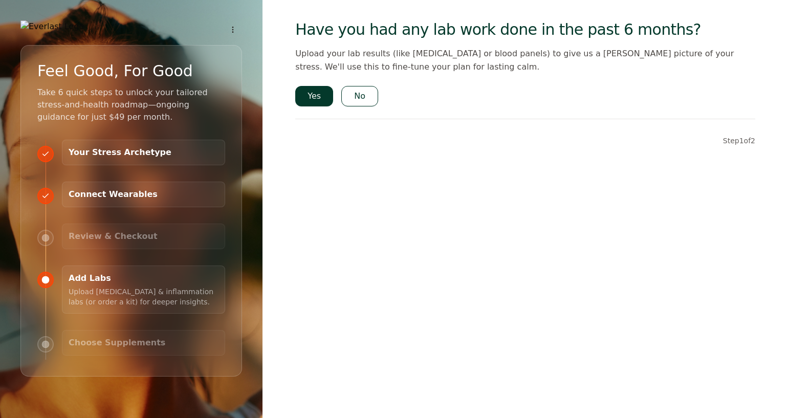
click at [362, 97] on button "No" at bounding box center [359, 96] width 37 height 20
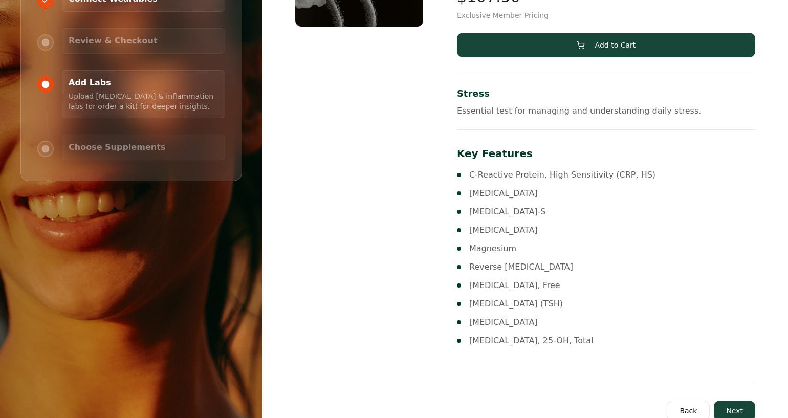
scroll to position [218, 0]
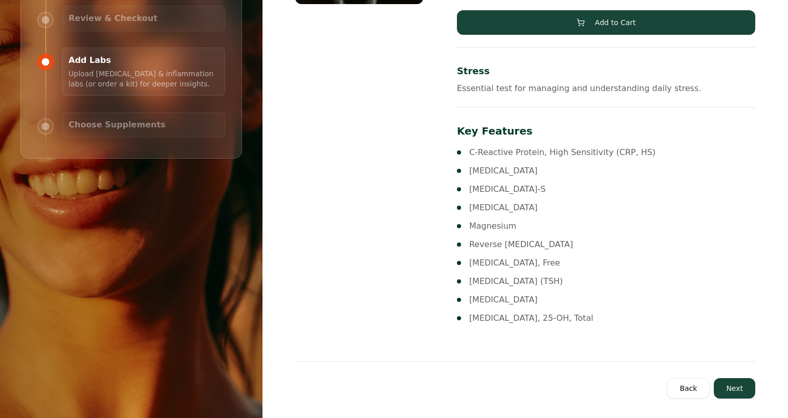
click at [737, 388] on button "Next" at bounding box center [734, 388] width 41 height 20
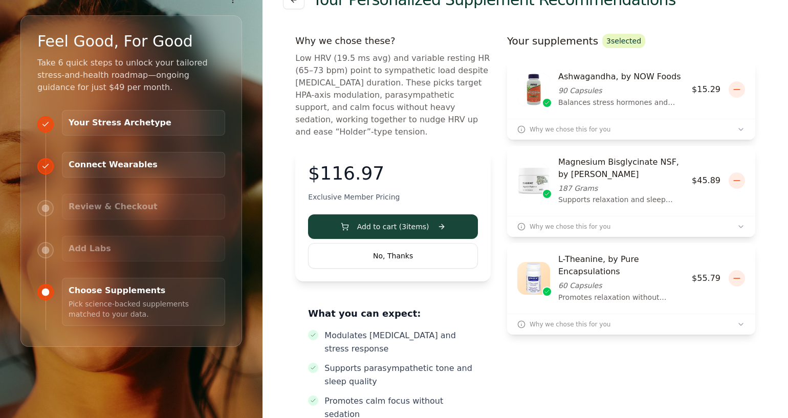
scroll to position [29, 0]
click at [555, 326] on span "Why we chose this for you" at bounding box center [563, 325] width 93 height 8
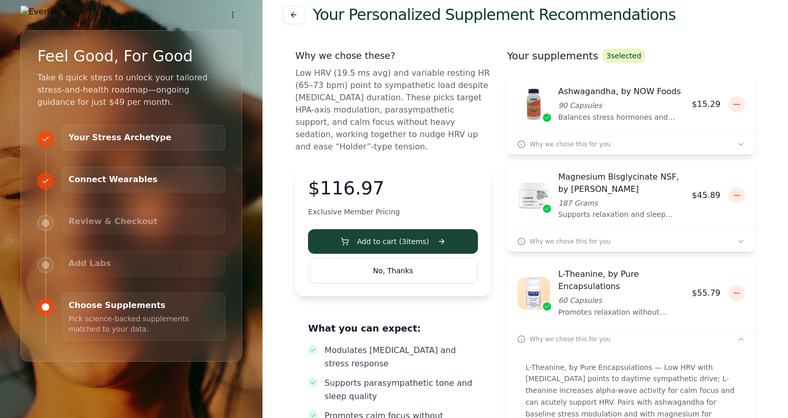
scroll to position [12, 0]
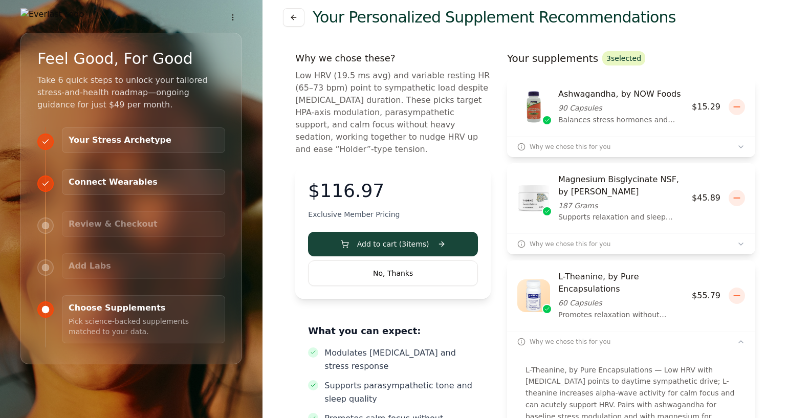
click at [522, 243] on icon "button" at bounding box center [521, 244] width 8 height 8
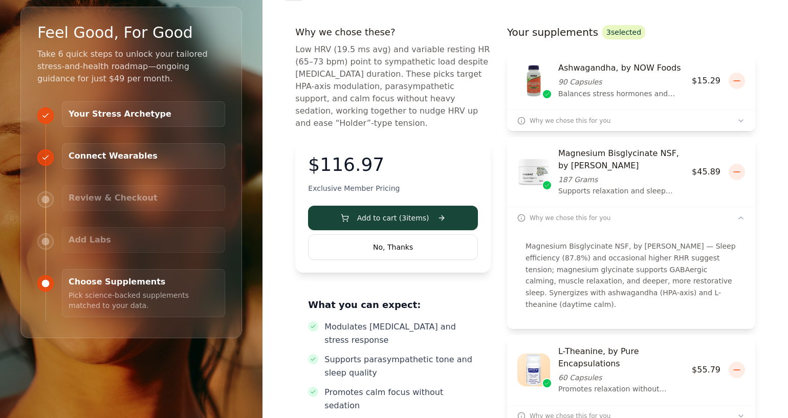
scroll to position [23, 0]
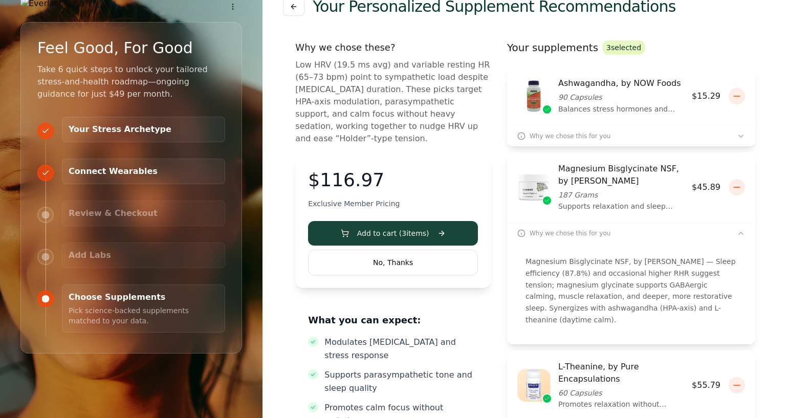
click at [537, 96] on img at bounding box center [533, 96] width 33 height 33
click at [519, 138] on circle "button" at bounding box center [521, 136] width 7 height 7
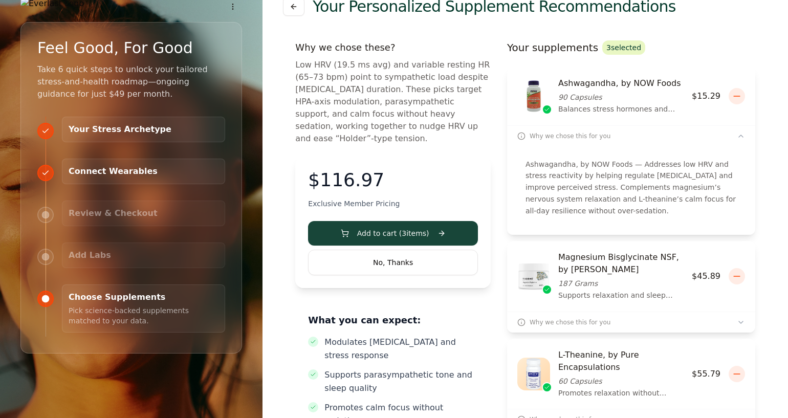
click at [519, 137] on icon "button" at bounding box center [521, 136] width 8 height 8
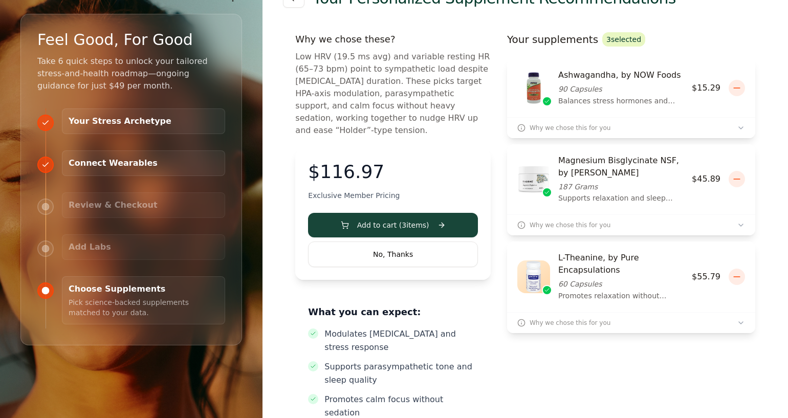
scroll to position [37, 0]
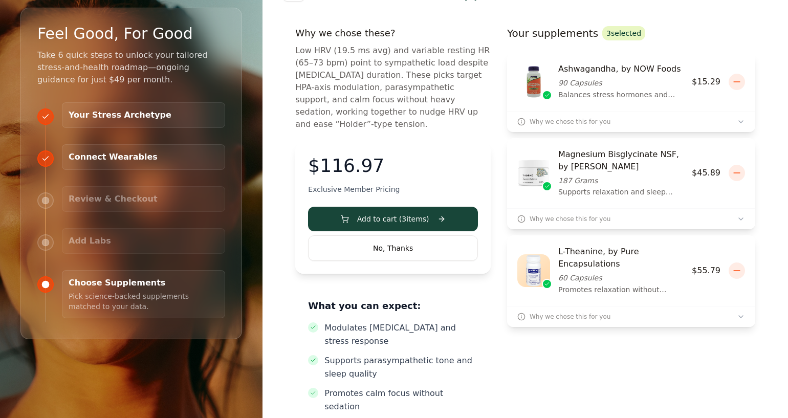
click at [390, 235] on button "No, Thanks" at bounding box center [393, 248] width 170 height 26
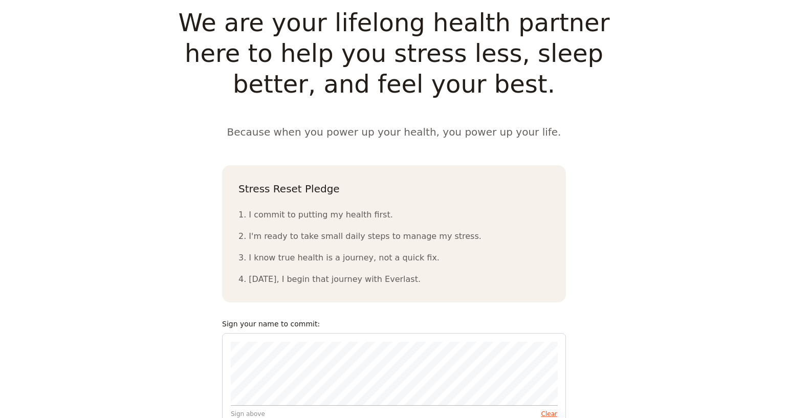
scroll to position [963, 0]
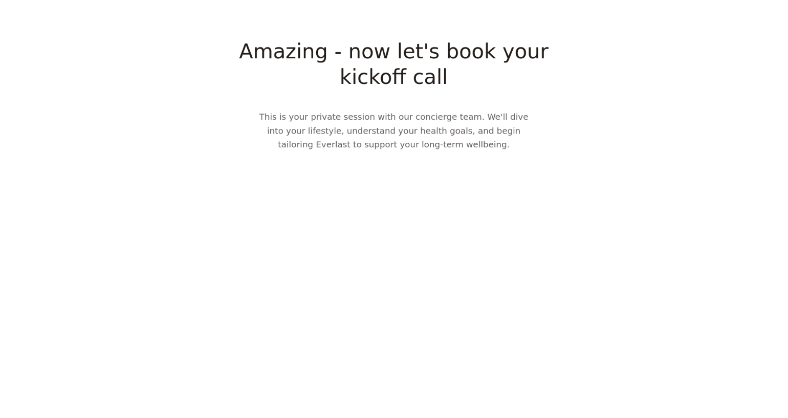
scroll to position [897, 0]
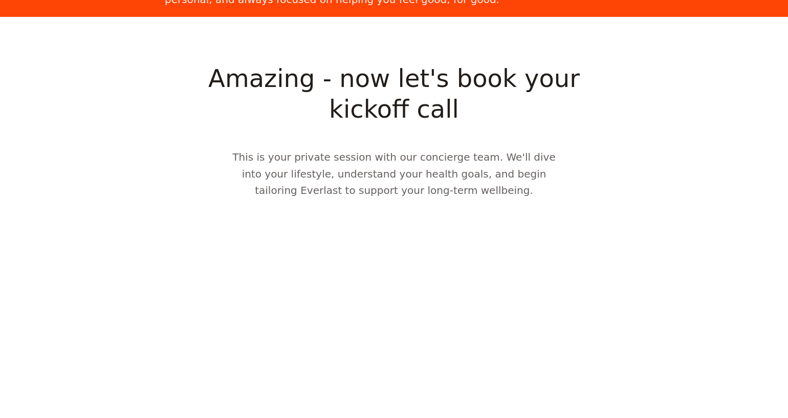
click at [657, 227] on section "Amazing - now let's book your kickoff call This is your private session with ou…" at bounding box center [394, 250] width 788 height 466
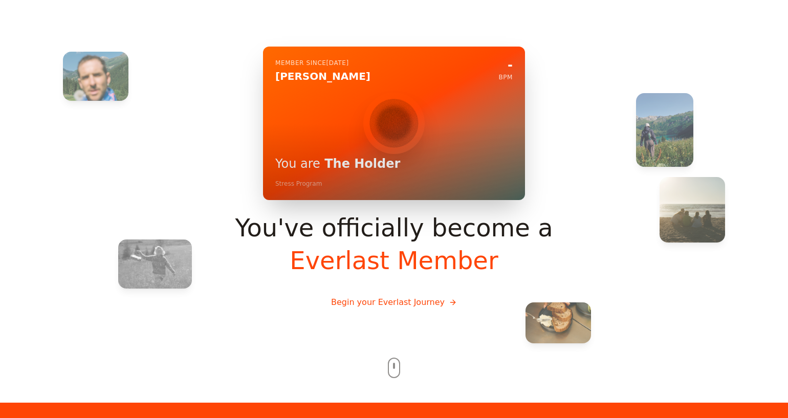
scroll to position [0, 0]
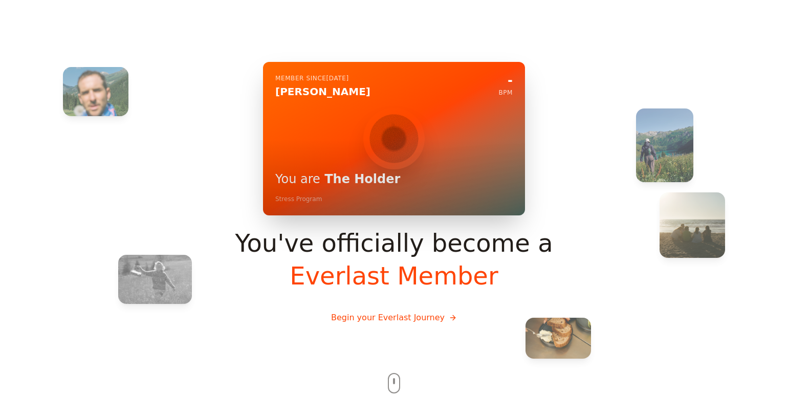
click at [396, 319] on button "Begin your Everlast Journey" at bounding box center [394, 317] width 142 height 29
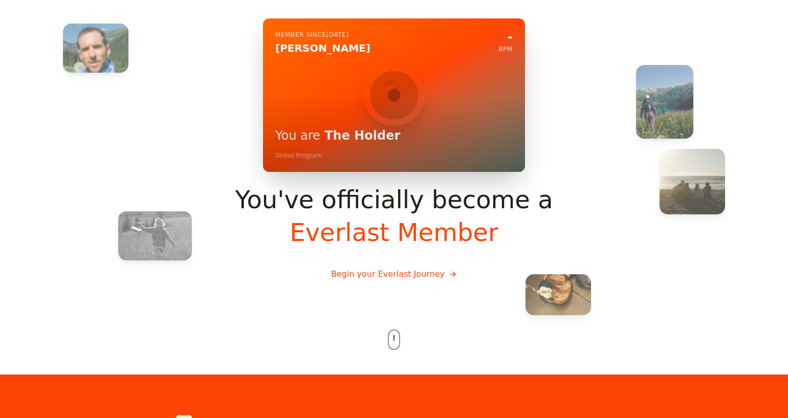
scroll to position [71, 0]
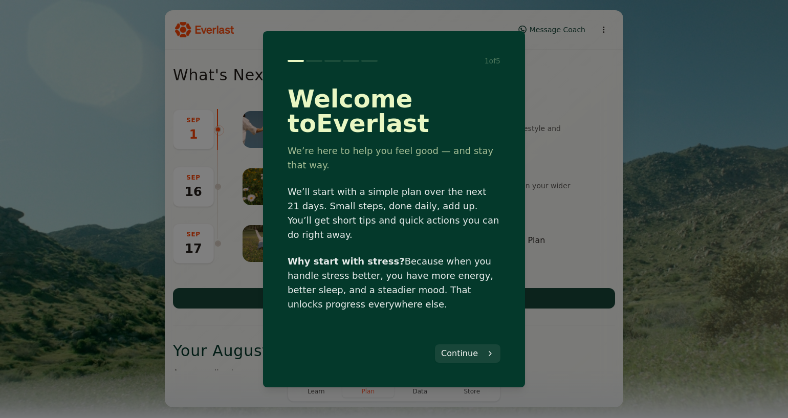
click at [461, 347] on button "Continue" at bounding box center [467, 353] width 65 height 18
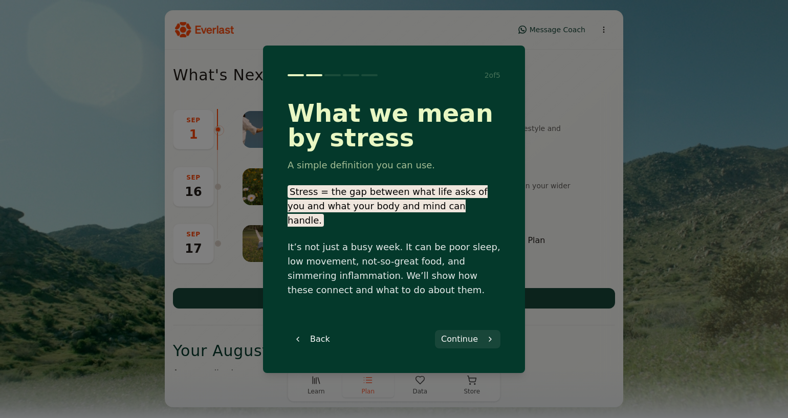
click at [466, 334] on button "Continue" at bounding box center [467, 339] width 65 height 18
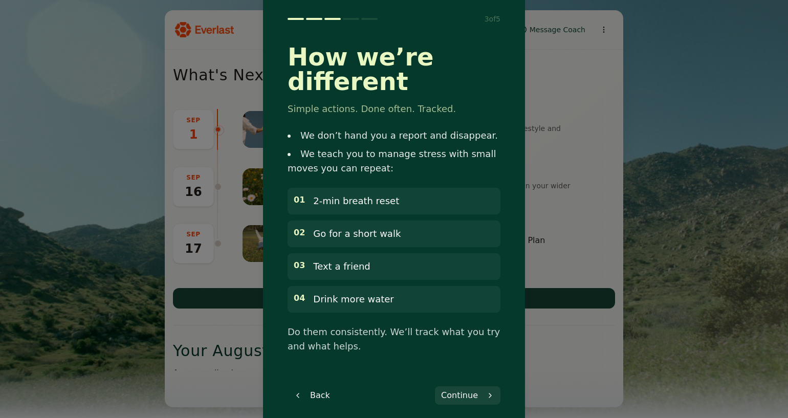
click at [466, 386] on button "Continue" at bounding box center [467, 395] width 65 height 18
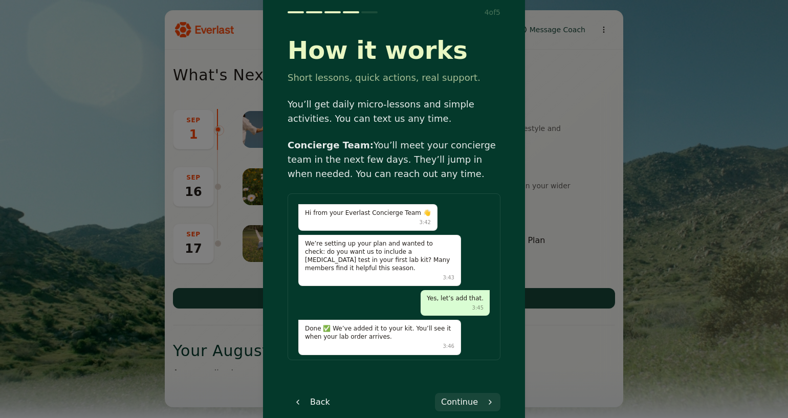
click at [462, 403] on button "Continue" at bounding box center [467, 402] width 65 height 18
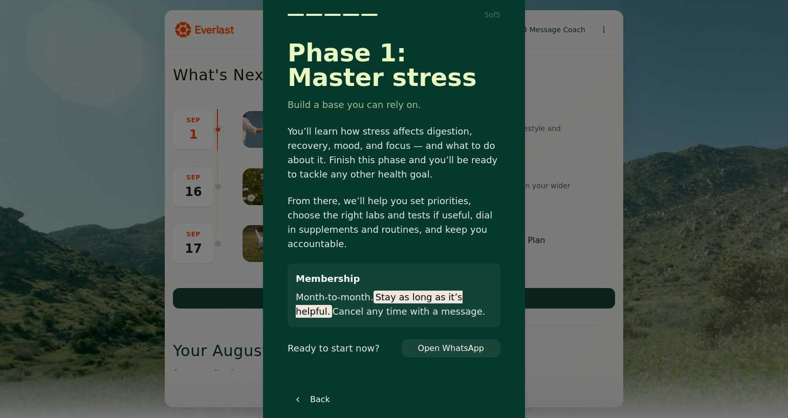
click at [453, 341] on button "Open WhatsApp" at bounding box center [451, 348] width 82 height 18
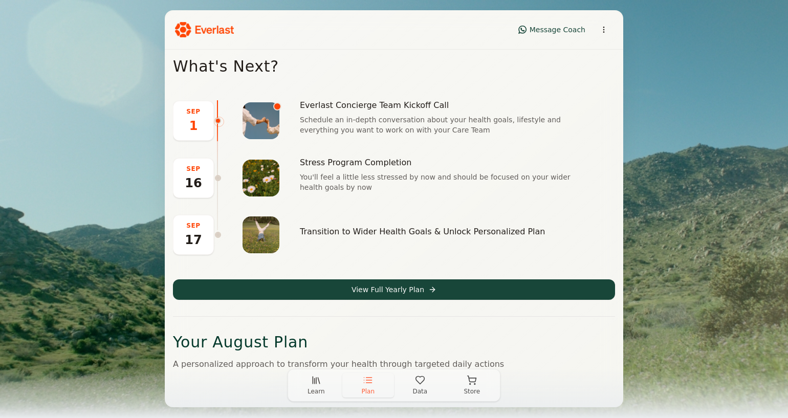
scroll to position [4, 0]
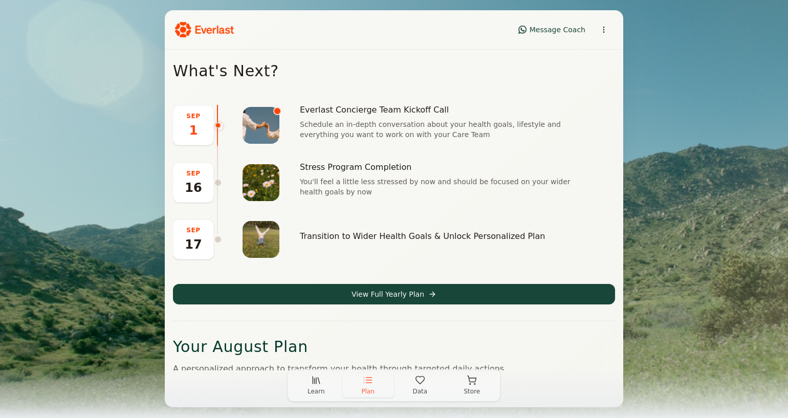
click at [556, 31] on span "Message Coach" at bounding box center [558, 30] width 56 height 10
click at [555, 28] on span "Message Coach" at bounding box center [558, 30] width 56 height 10
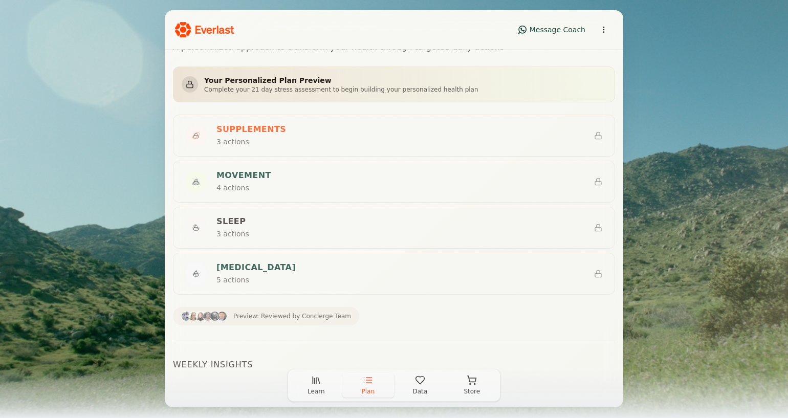
scroll to position [356, 0]
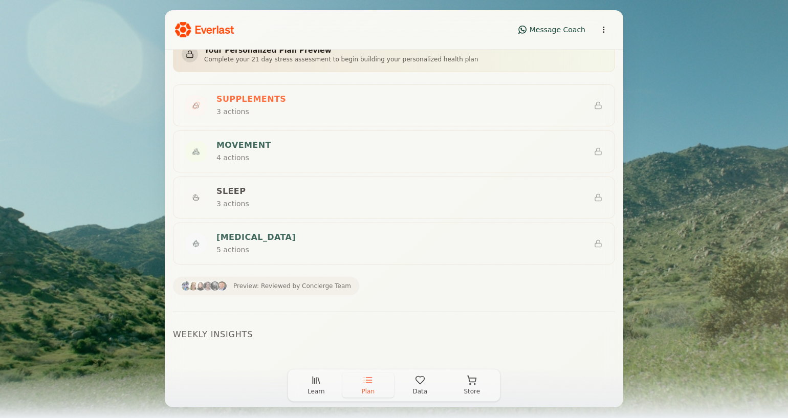
click at [416, 383] on icon "button" at bounding box center [420, 380] width 10 height 10
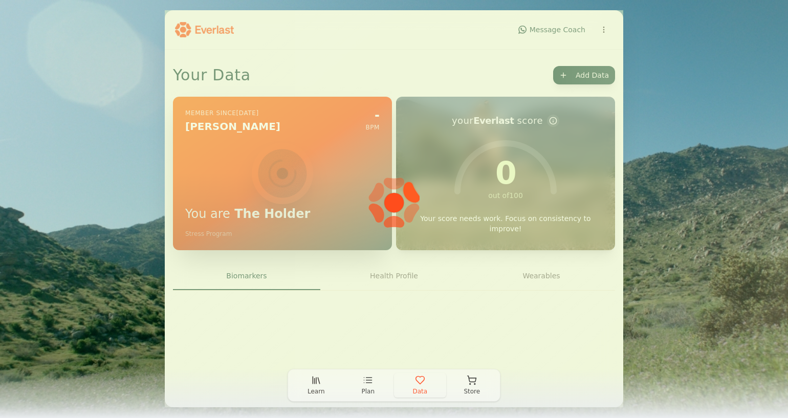
scroll to position [0, 0]
click at [367, 385] on icon "button" at bounding box center [368, 380] width 10 height 10
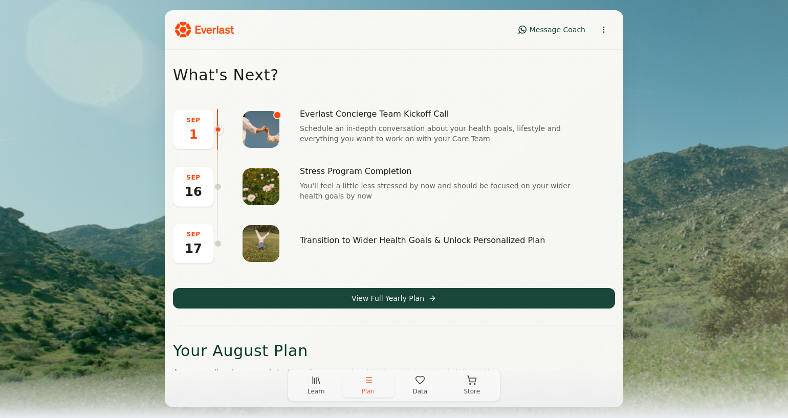
click at [315, 385] on icon "button" at bounding box center [316, 380] width 10 height 10
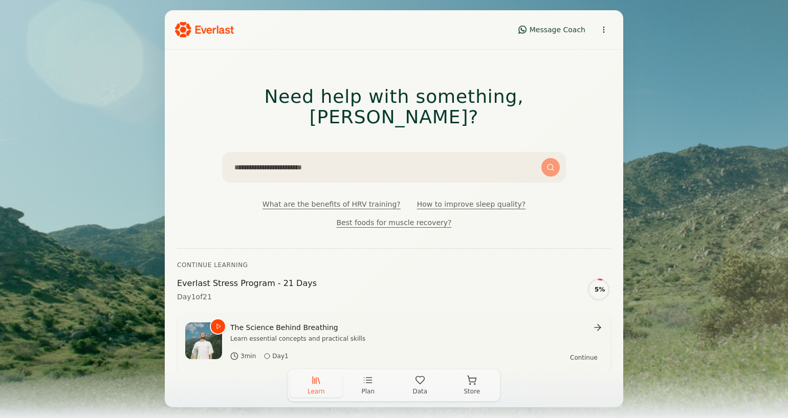
click at [365, 384] on icon "button" at bounding box center [368, 380] width 10 height 10
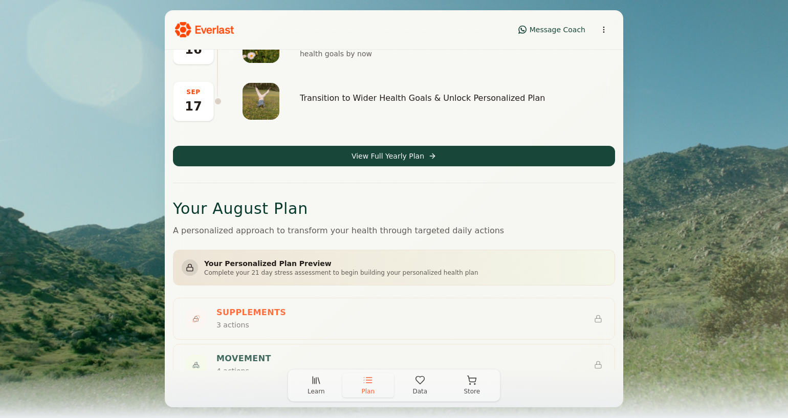
scroll to position [156, 0]
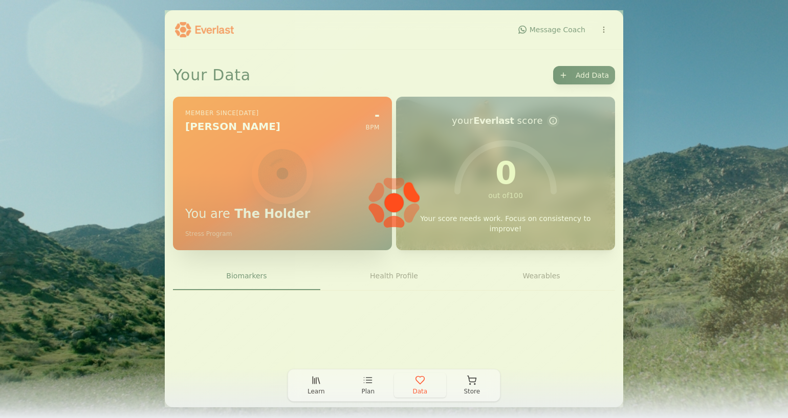
click at [419, 384] on icon "button" at bounding box center [420, 380] width 10 height 10
click at [420, 381] on icon "button" at bounding box center [420, 380] width 10 height 10
click at [473, 386] on button "Store" at bounding box center [472, 385] width 52 height 25
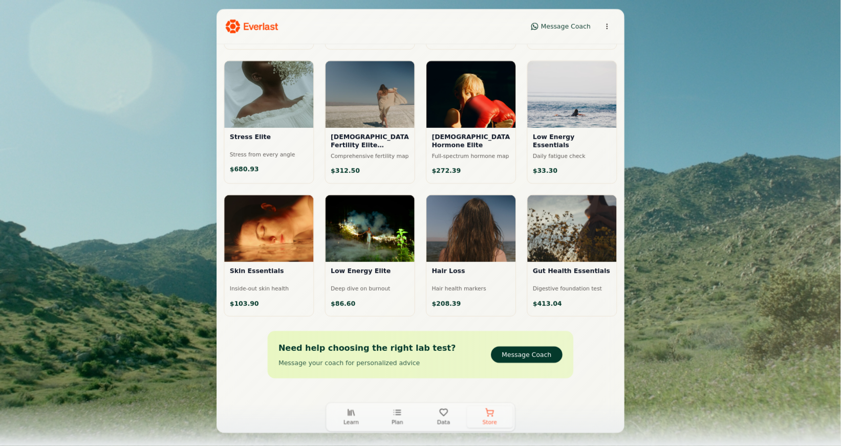
scroll to position [564, 0]
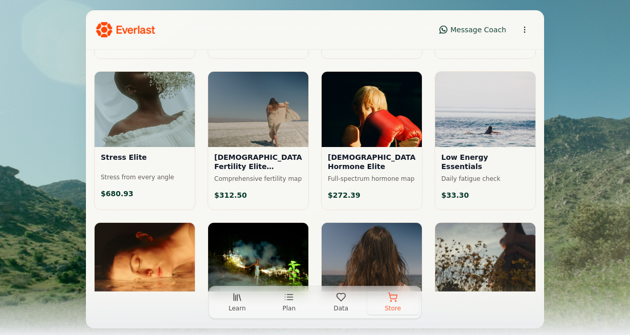
click at [341, 297] on icon "button" at bounding box center [341, 297] width 10 height 10
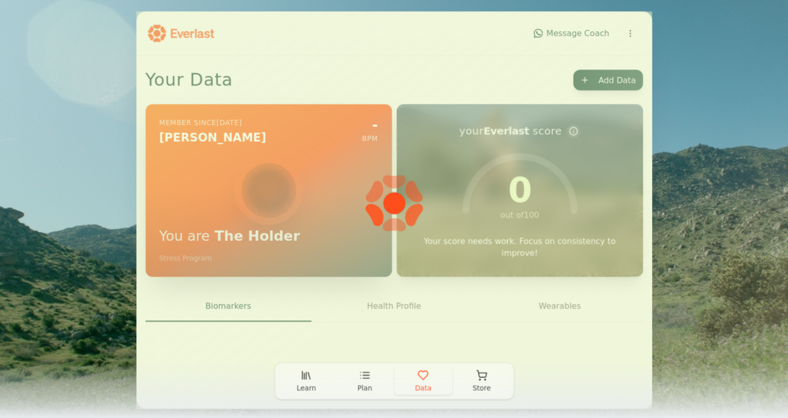
scroll to position [0, 0]
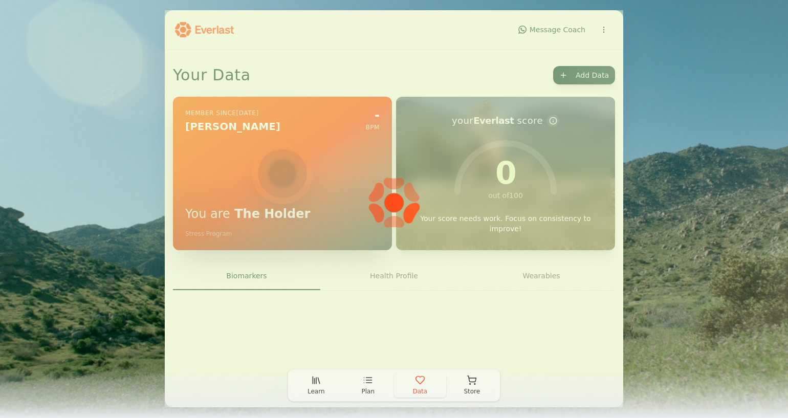
click at [601, 30] on div at bounding box center [394, 208] width 458 height 397
